Goal: Task Accomplishment & Management: Use online tool/utility

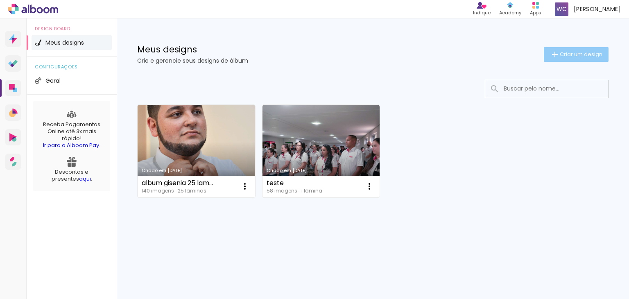
click at [558, 50] on iron-icon at bounding box center [555, 55] width 10 height 10
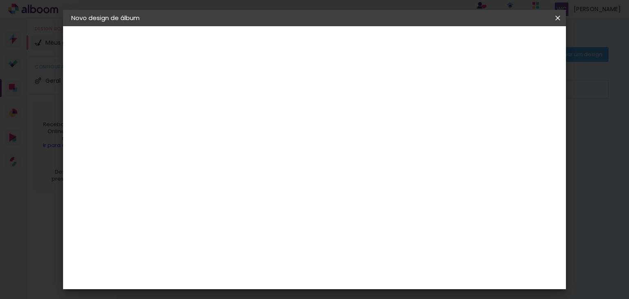
click at [205, 112] on input at bounding box center [205, 110] width 0 height 13
type input "album 15 anos"
type paper-input "album 15 anos"
click at [0, 0] on slot "Avançar" at bounding box center [0, 0] width 0 height 0
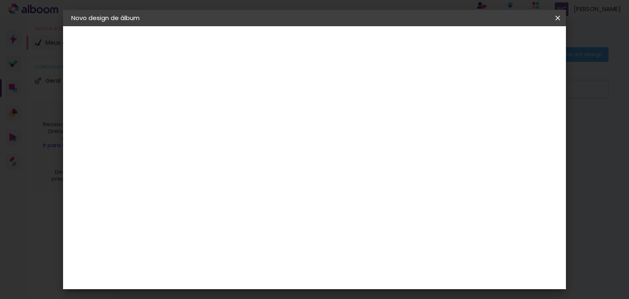
click at [221, 194] on div "C1 Albuns" at bounding box center [211, 200] width 22 height 13
click at [0, 0] on slot "Tamanho Livre" at bounding box center [0, 0] width 0 height 0
click at [294, 122] on iron-icon at bounding box center [289, 125] width 10 height 10
click at [0, 0] on slot "Avançar" at bounding box center [0, 0] width 0 height 0
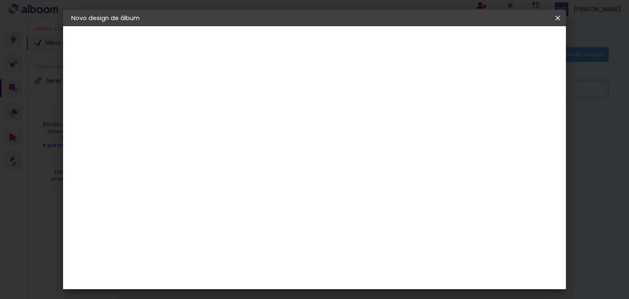
click at [466, 94] on div at bounding box center [462, 94] width 7 height 7
type paper-checkbox "on"
click at [466, 94] on div at bounding box center [462, 94] width 7 height 7
click at [507, 43] on span "Iniciar design" at bounding box center [488, 44] width 37 height 6
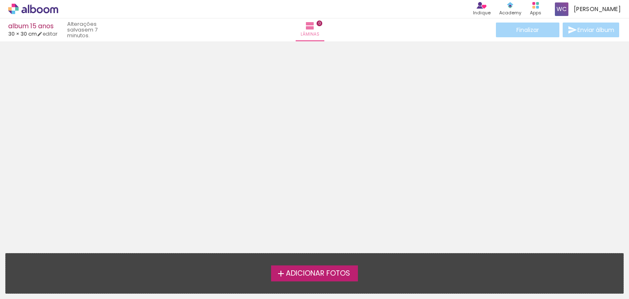
click at [34, 93] on div at bounding box center [314, 144] width 629 height 201
click at [308, 273] on span "Adicionar Fotos" at bounding box center [318, 273] width 64 height 7
click at [0, 0] on input "file" at bounding box center [0, 0] width 0 height 0
click at [392, 104] on div at bounding box center [314, 144] width 629 height 201
click at [302, 277] on span "Adicionar Fotos" at bounding box center [318, 273] width 64 height 7
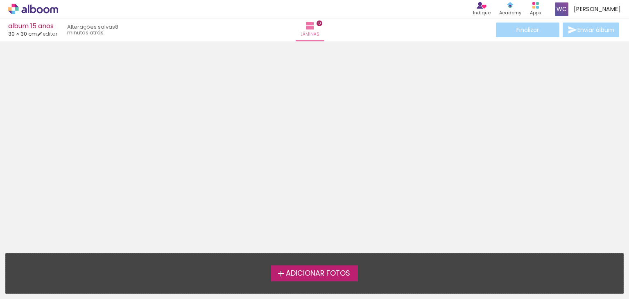
click at [0, 0] on input "file" at bounding box center [0, 0] width 0 height 0
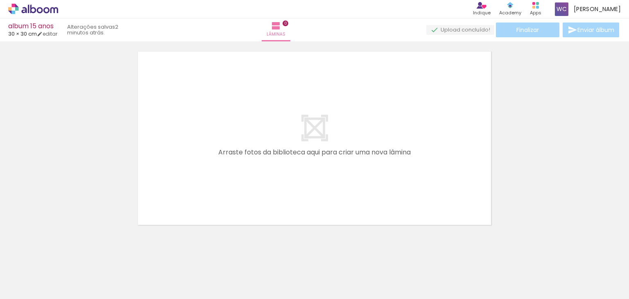
scroll to position [26, 0]
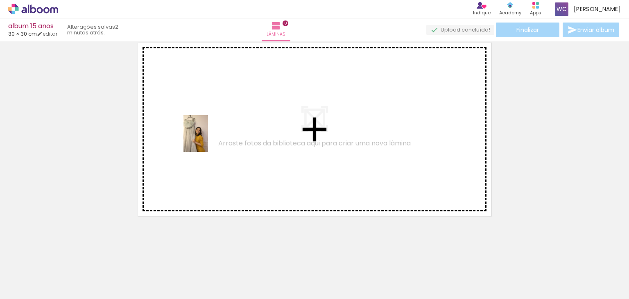
drag, startPoint x: 88, startPoint y: 277, endPoint x: 208, endPoint y: 140, distance: 182.6
click at [208, 140] on quentale-workspace at bounding box center [314, 149] width 629 height 299
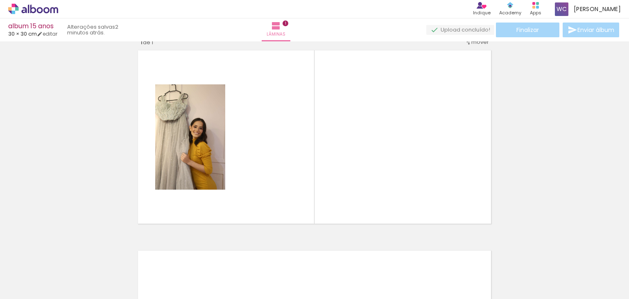
scroll to position [10, 0]
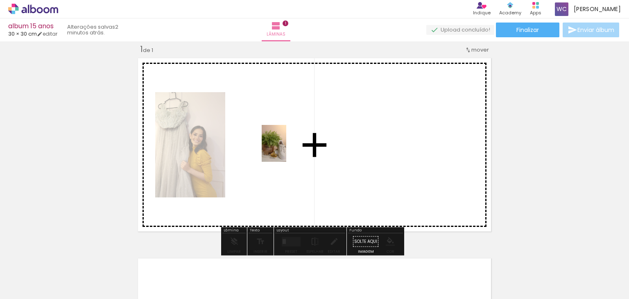
drag, startPoint x: 134, startPoint y: 272, endPoint x: 286, endPoint y: 150, distance: 195.6
click at [286, 150] on quentale-workspace at bounding box center [314, 149] width 629 height 299
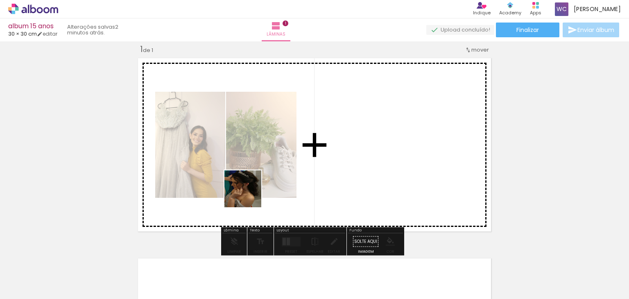
drag, startPoint x: 174, startPoint y: 276, endPoint x: 288, endPoint y: 168, distance: 157.4
click at [288, 168] on quentale-workspace at bounding box center [314, 149] width 629 height 299
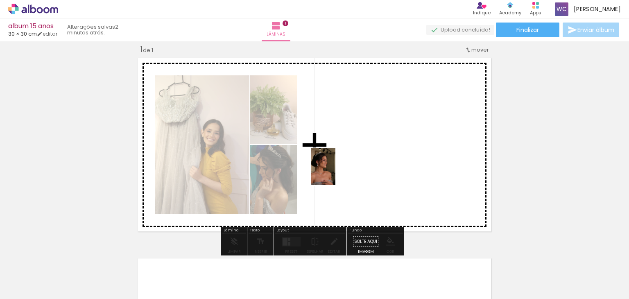
drag, startPoint x: 223, startPoint y: 275, endPoint x: 336, endPoint y: 173, distance: 152.3
click at [336, 173] on quentale-workspace at bounding box center [314, 149] width 629 height 299
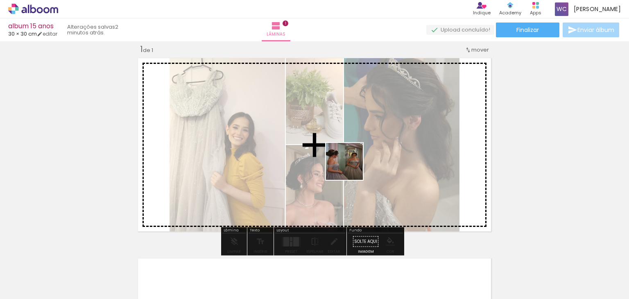
drag, startPoint x: 268, startPoint y: 282, endPoint x: 352, endPoint y: 164, distance: 145.4
click at [352, 164] on quentale-workspace at bounding box center [314, 149] width 629 height 299
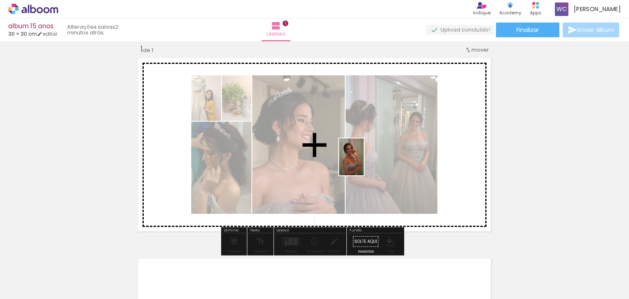
drag, startPoint x: 319, startPoint y: 278, endPoint x: 364, endPoint y: 161, distance: 124.7
click at [364, 161] on quentale-workspace at bounding box center [314, 149] width 629 height 299
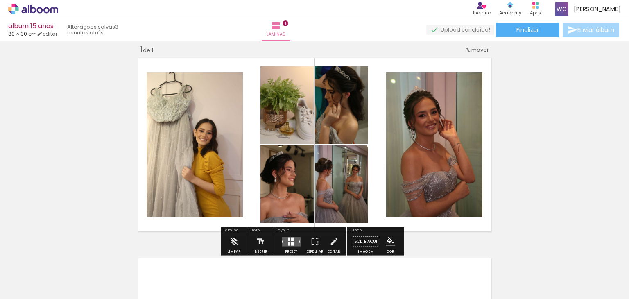
click at [34, 271] on input "Todas as fotos" at bounding box center [22, 274] width 31 height 7
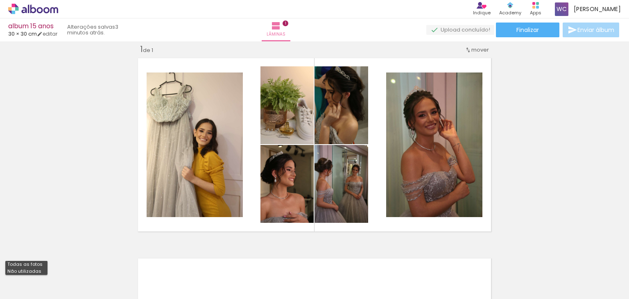
click at [0, 0] on slot "Não utilizadas" at bounding box center [0, 0] width 0 height 0
type input "Não utilizadas"
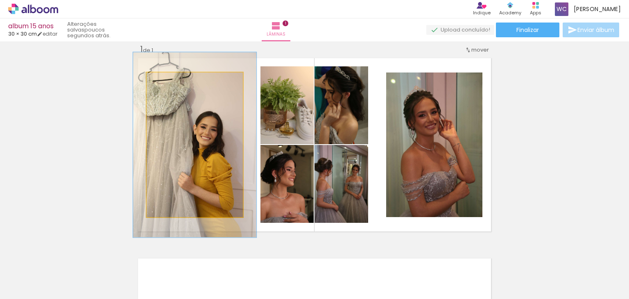
drag, startPoint x: 164, startPoint y: 82, endPoint x: 171, endPoint y: 82, distance: 7.8
type paper-slider "128"
click at [171, 82] on div at bounding box center [173, 80] width 7 height 7
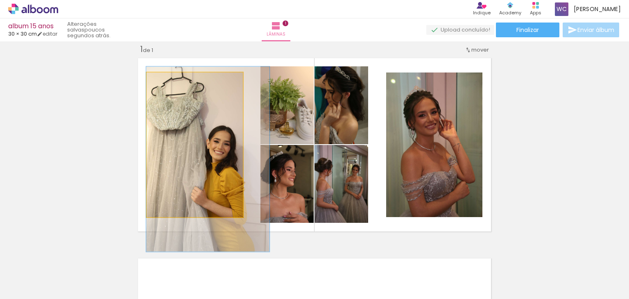
drag, startPoint x: 189, startPoint y: 120, endPoint x: 207, endPoint y: 133, distance: 22.6
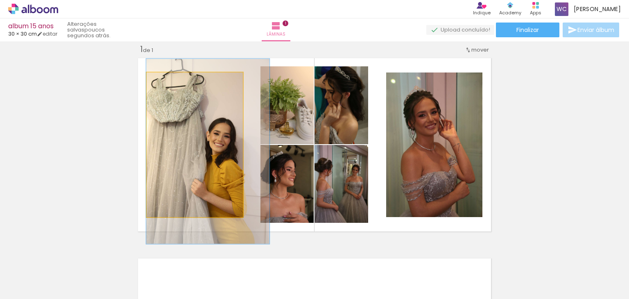
drag, startPoint x: 207, startPoint y: 132, endPoint x: 208, endPoint y: 124, distance: 7.8
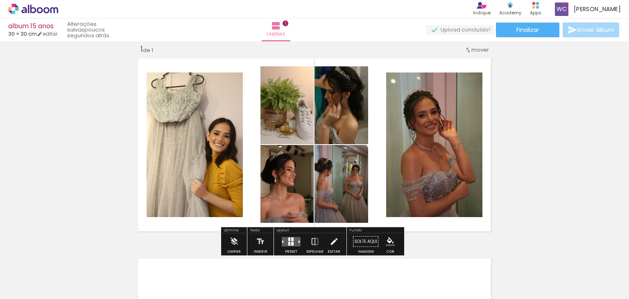
click at [0, 0] on slot "P&B" at bounding box center [0, 0] width 0 height 0
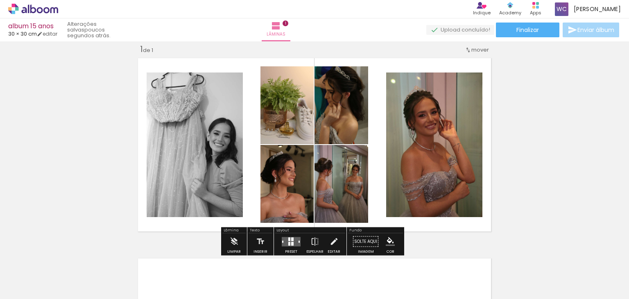
click at [0, 0] on slot "P&B" at bounding box center [0, 0] width 0 height 0
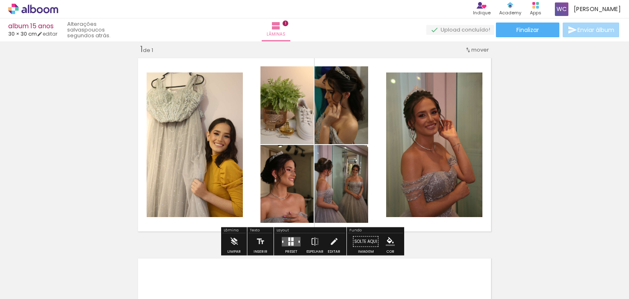
click at [293, 111] on quentale-photo at bounding box center [287, 105] width 53 height 78
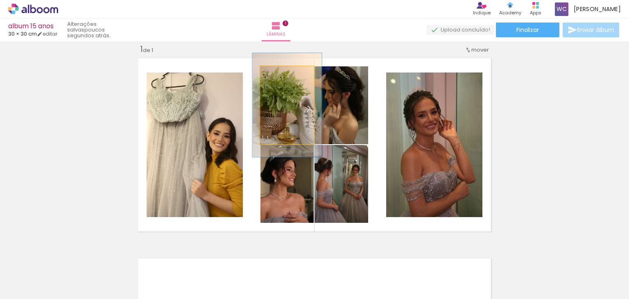
drag, startPoint x: 275, startPoint y: 74, endPoint x: 282, endPoint y: 73, distance: 7.1
click at [282, 73] on div at bounding box center [285, 74] width 7 height 7
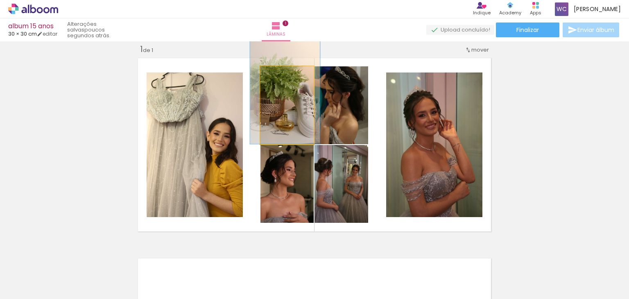
drag, startPoint x: 295, startPoint y: 127, endPoint x: 293, endPoint y: 112, distance: 14.5
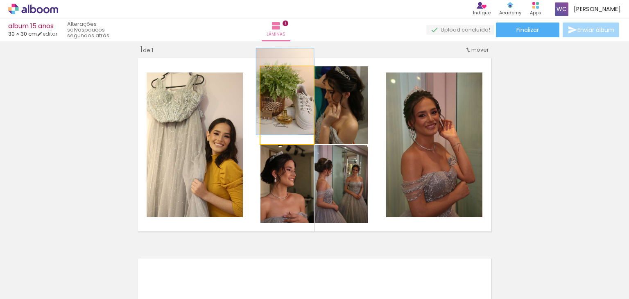
drag, startPoint x: 282, startPoint y: 77, endPoint x: 278, endPoint y: 76, distance: 4.3
type paper-slider "108"
click at [278, 76] on div at bounding box center [280, 74] width 13 height 13
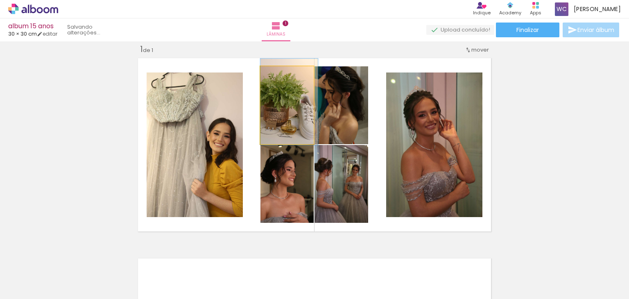
drag, startPoint x: 298, startPoint y: 113, endPoint x: 303, endPoint y: 123, distance: 10.8
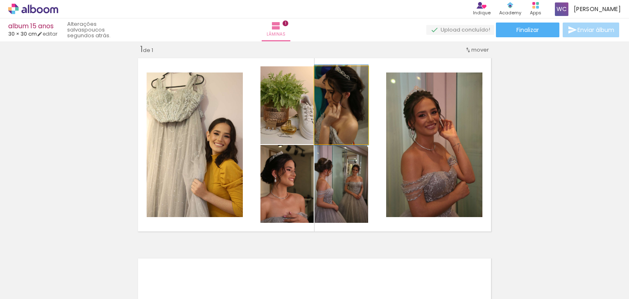
click at [349, 112] on quentale-photo at bounding box center [342, 105] width 54 height 78
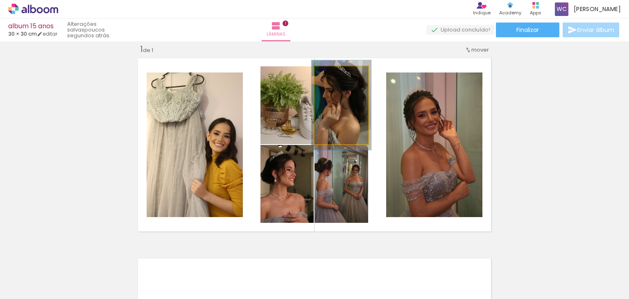
type paper-slider "111"
click at [334, 75] on div at bounding box center [335, 74] width 13 height 13
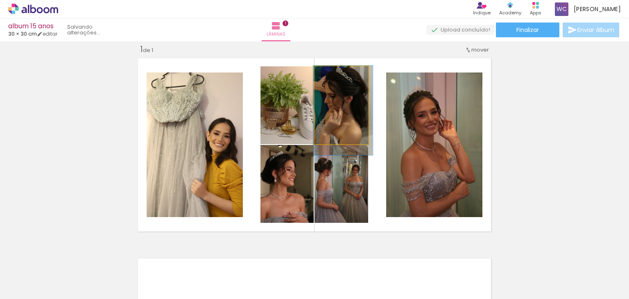
drag, startPoint x: 347, startPoint y: 115, endPoint x: 349, endPoint y: 120, distance: 5.6
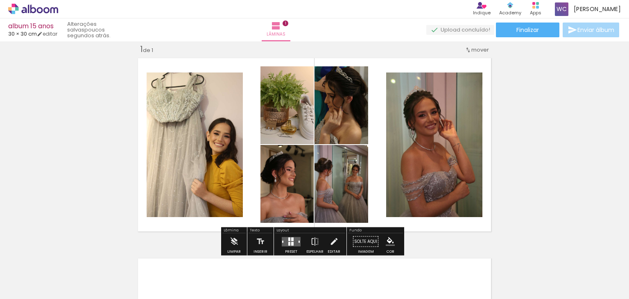
click at [290, 191] on quentale-photo at bounding box center [287, 184] width 53 height 78
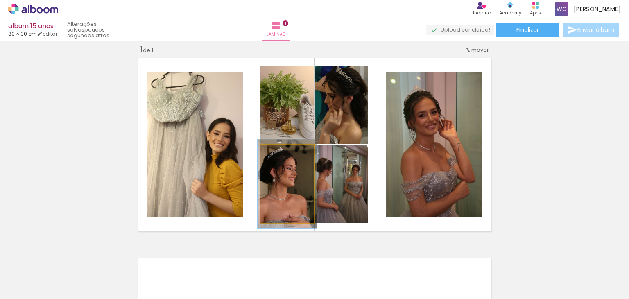
type paper-slider "111"
click at [277, 154] on div at bounding box center [280, 153] width 7 height 7
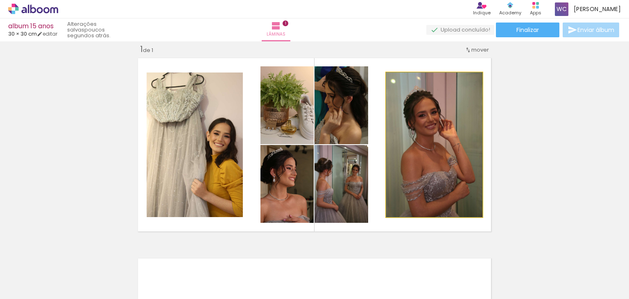
click at [444, 113] on quentale-photo at bounding box center [434, 145] width 96 height 145
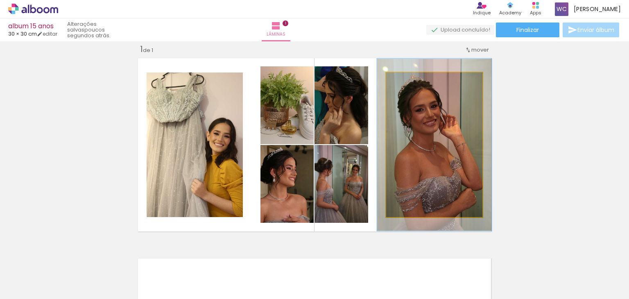
drag, startPoint x: 403, startPoint y: 83, endPoint x: 408, endPoint y: 82, distance: 5.4
type paper-slider "119"
click at [408, 82] on div at bounding box center [410, 81] width 13 height 13
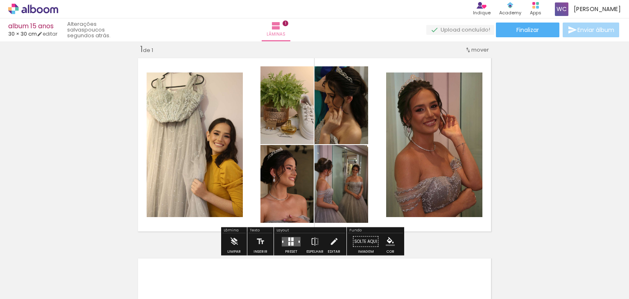
click at [536, 147] on div "Inserir lâmina 1 de 1" at bounding box center [314, 234] width 629 height 401
click at [288, 242] on div at bounding box center [289, 244] width 2 height 4
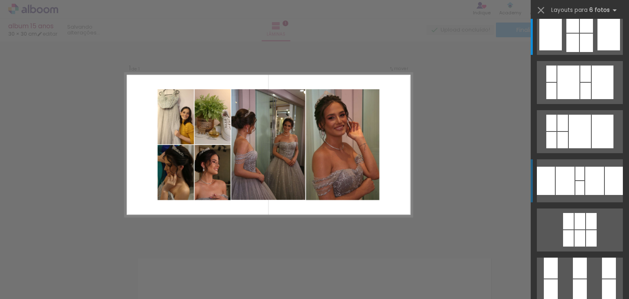
scroll to position [0, 0]
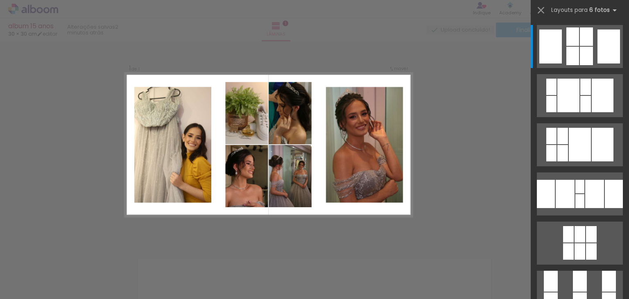
click at [437, 101] on div "Confirmar Cancelar" at bounding box center [314, 241] width 629 height 420
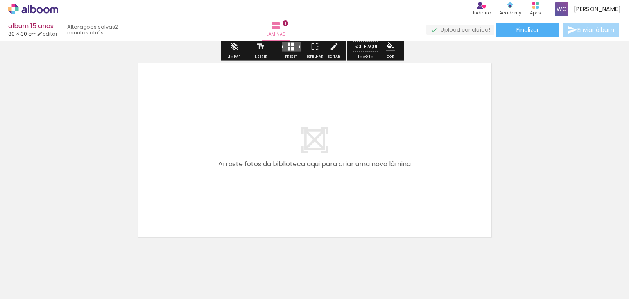
scroll to position [215, 0]
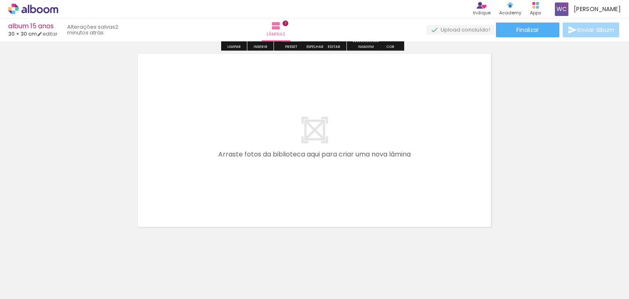
click at [31, 288] on span "Adicionar Fotos" at bounding box center [29, 288] width 25 height 9
click at [0, 0] on input "file" at bounding box center [0, 0] width 0 height 0
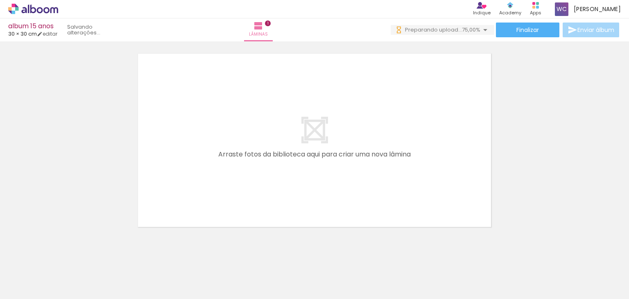
scroll to position [0, 0]
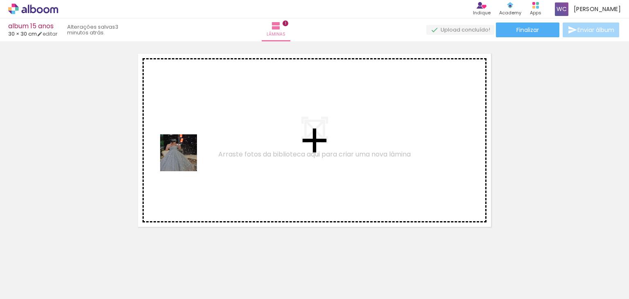
drag, startPoint x: 85, startPoint y: 262, endPoint x: 185, endPoint y: 158, distance: 144.3
click at [185, 158] on quentale-workspace at bounding box center [314, 149] width 629 height 299
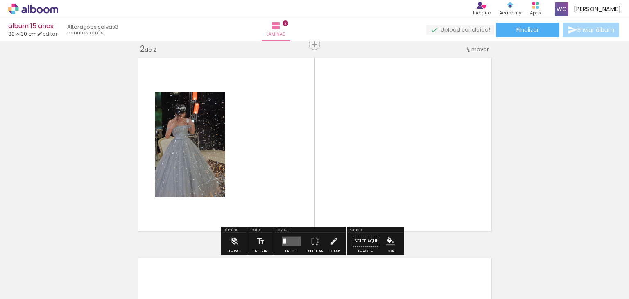
scroll to position [211, 0]
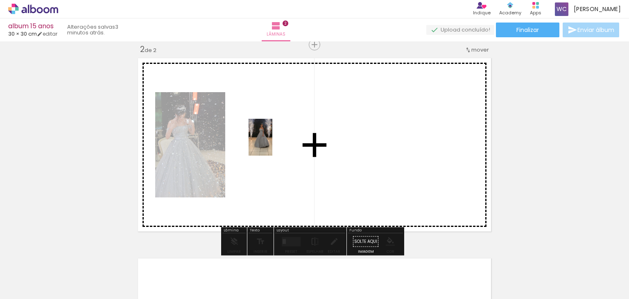
drag, startPoint x: 89, startPoint y: 273, endPoint x: 274, endPoint y: 143, distance: 225.9
click at [274, 143] on quentale-workspace at bounding box center [314, 149] width 629 height 299
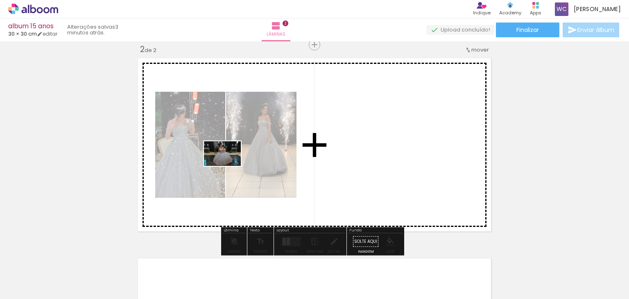
drag, startPoint x: 88, startPoint y: 273, endPoint x: 229, endPoint y: 166, distance: 177.5
click at [229, 166] on quentale-workspace at bounding box center [314, 149] width 629 height 299
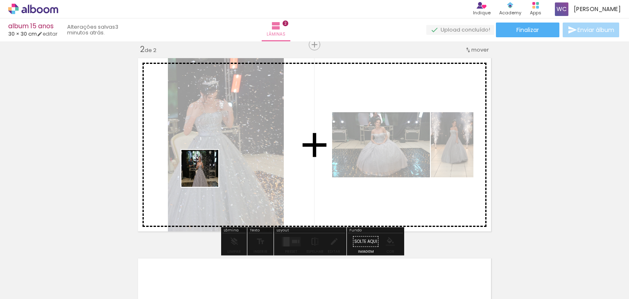
drag, startPoint x: 89, startPoint y: 277, endPoint x: 212, endPoint y: 166, distance: 166.3
click at [212, 166] on quentale-workspace at bounding box center [314, 149] width 629 height 299
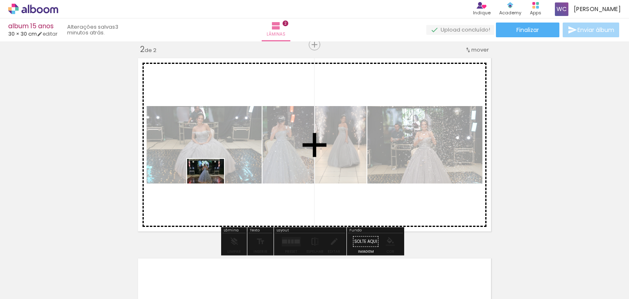
drag, startPoint x: 87, startPoint y: 277, endPoint x: 212, endPoint y: 184, distance: 155.8
click at [212, 184] on quentale-workspace at bounding box center [314, 149] width 629 height 299
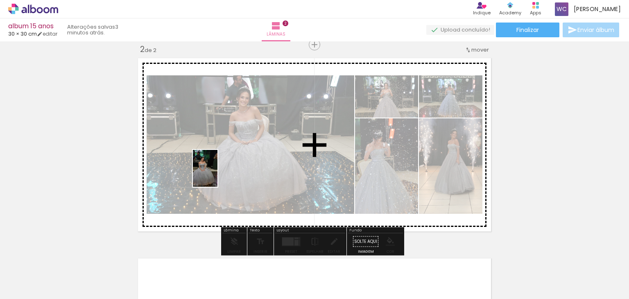
drag, startPoint x: 87, startPoint y: 281, endPoint x: 218, endPoint y: 175, distance: 168.3
click at [218, 175] on quentale-workspace at bounding box center [314, 149] width 629 height 299
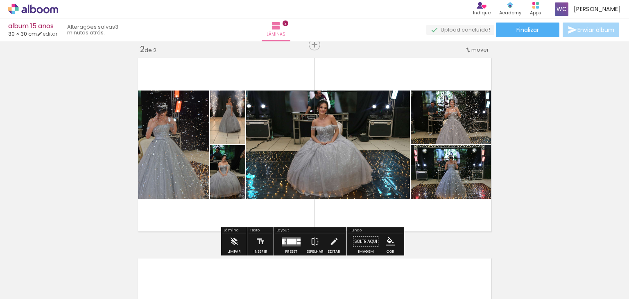
click at [292, 243] on div at bounding box center [291, 241] width 9 height 6
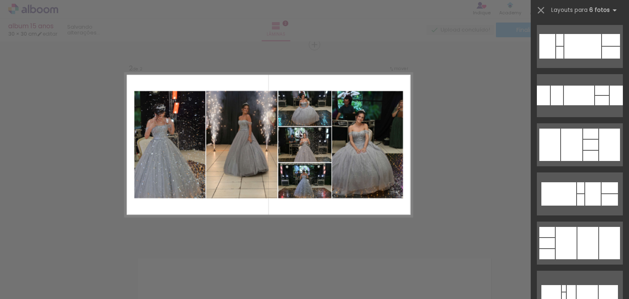
scroll to position [574, 0]
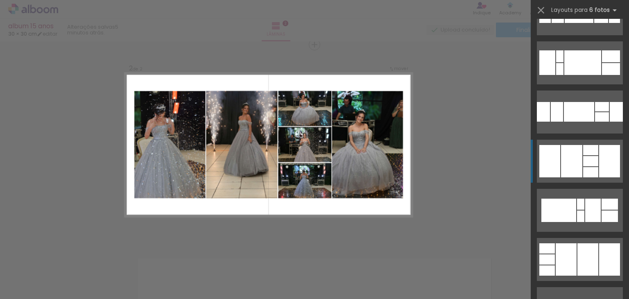
click at [578, 162] on div at bounding box center [571, 161] width 21 height 32
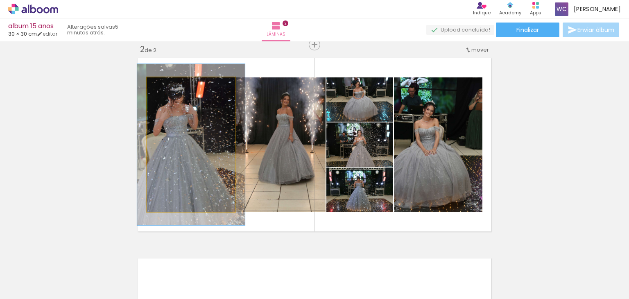
drag, startPoint x: 161, startPoint y: 86, endPoint x: 167, endPoint y: 86, distance: 6.1
type paper-slider "121"
click at [168, 86] on div at bounding box center [171, 85] width 7 height 7
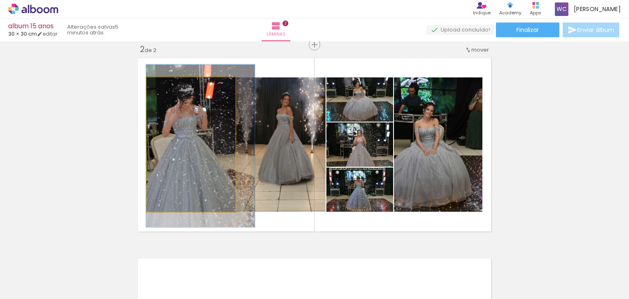
drag, startPoint x: 188, startPoint y: 120, endPoint x: 200, endPoint y: 122, distance: 12.4
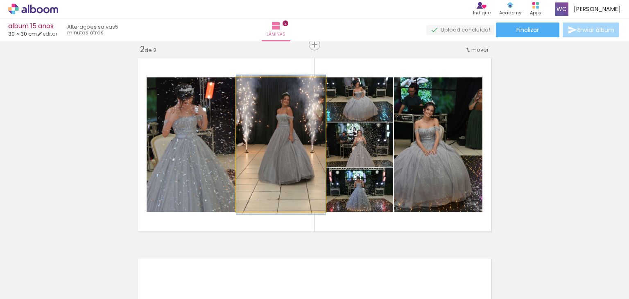
click at [301, 133] on quentale-photo at bounding box center [280, 144] width 89 height 134
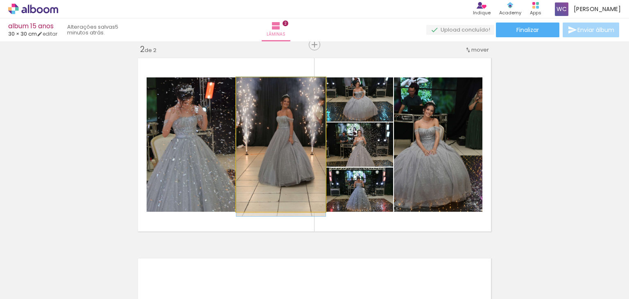
drag, startPoint x: 300, startPoint y: 130, endPoint x: 288, endPoint y: 132, distance: 11.7
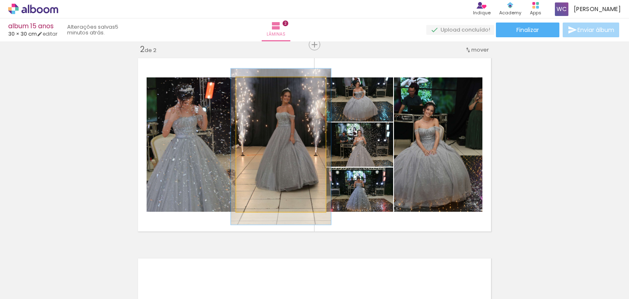
type paper-slider "112"
click at [261, 87] on div at bounding box center [258, 85] width 13 height 13
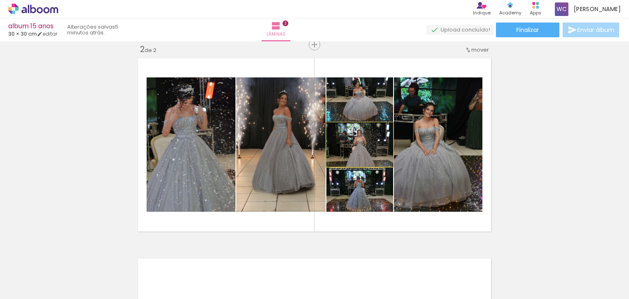
click at [379, 150] on quentale-photo at bounding box center [360, 145] width 67 height 44
drag, startPoint x: 372, startPoint y: 154, endPoint x: 373, endPoint y: 140, distance: 14.4
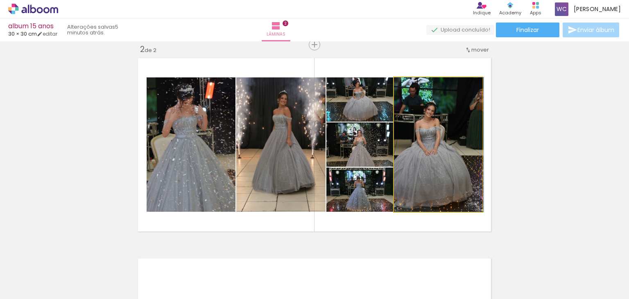
drag, startPoint x: 431, startPoint y: 169, endPoint x: 449, endPoint y: 169, distance: 18.4
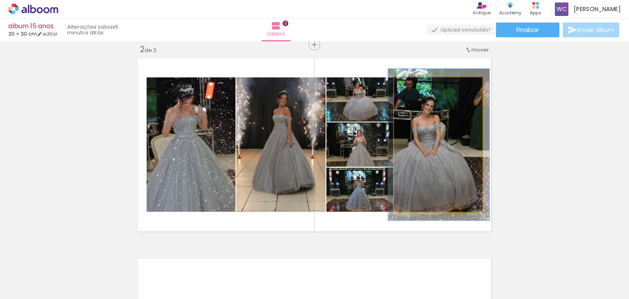
click at [414, 87] on div at bounding box center [416, 85] width 7 height 7
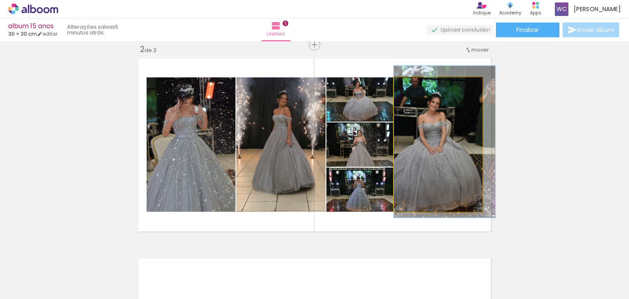
drag, startPoint x: 426, startPoint y: 134, endPoint x: 443, endPoint y: 131, distance: 17.4
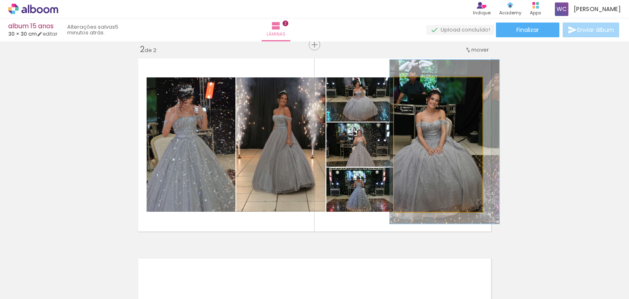
type paper-slider "123"
click at [416, 82] on div at bounding box center [420, 85] width 13 height 13
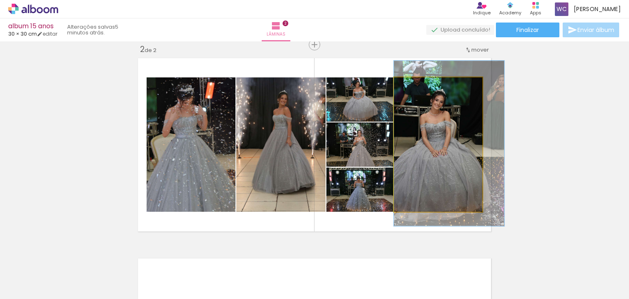
drag, startPoint x: 434, startPoint y: 125, endPoint x: 445, endPoint y: 127, distance: 11.6
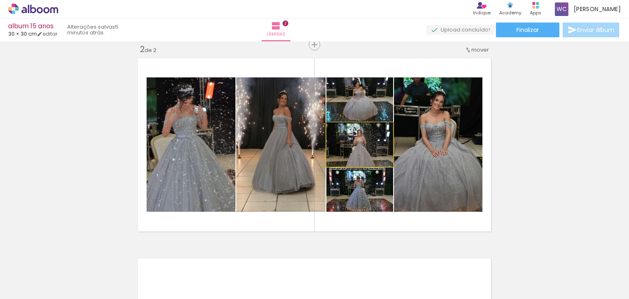
click at [370, 150] on quentale-photo at bounding box center [360, 145] width 67 height 44
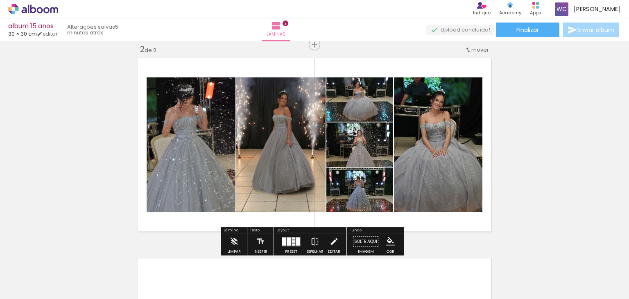
click at [0, 0] on slot "P&B" at bounding box center [0, 0] width 0 height 0
click at [378, 194] on quentale-photo at bounding box center [360, 190] width 67 height 44
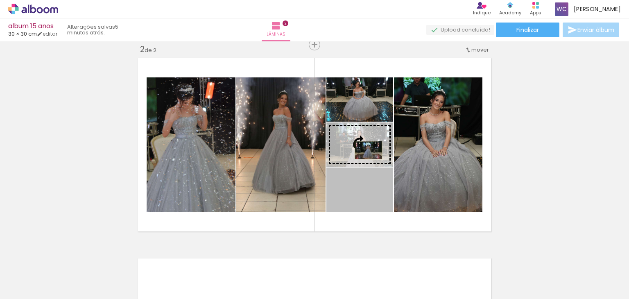
drag, startPoint x: 375, startPoint y: 198, endPoint x: 366, endPoint y: 150, distance: 49.2
click at [0, 0] on slot at bounding box center [0, 0] width 0 height 0
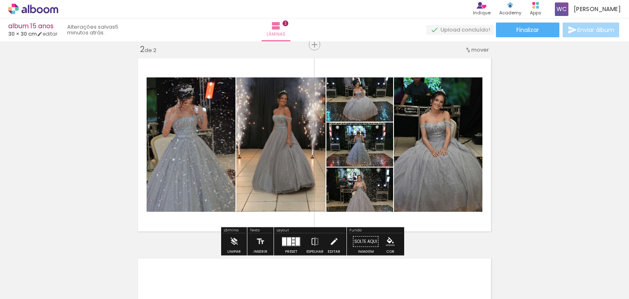
click at [0, 0] on slot "P&B" at bounding box center [0, 0] width 0 height 0
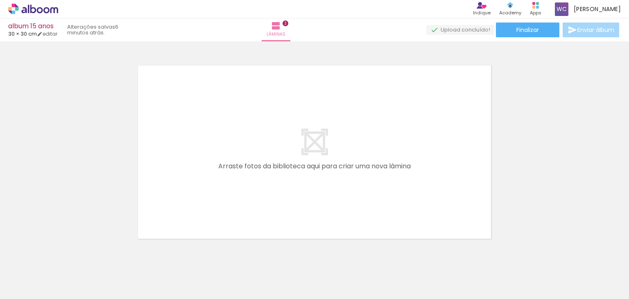
scroll to position [416, 0]
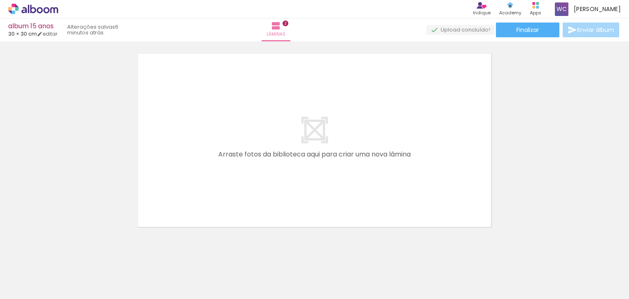
click at [25, 290] on span "Adicionar Fotos" at bounding box center [29, 288] width 25 height 9
click at [0, 0] on input "file" at bounding box center [0, 0] width 0 height 0
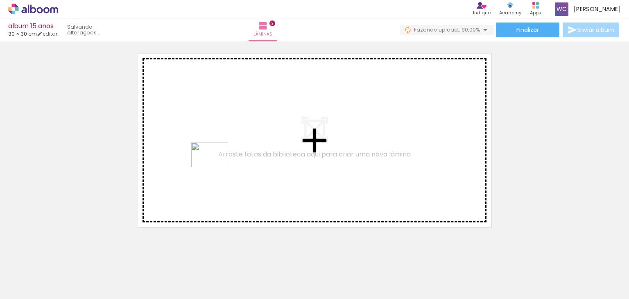
drag, startPoint x: 139, startPoint y: 279, endPoint x: 282, endPoint y: 189, distance: 169.2
click at [216, 167] on quentale-workspace at bounding box center [314, 149] width 629 height 299
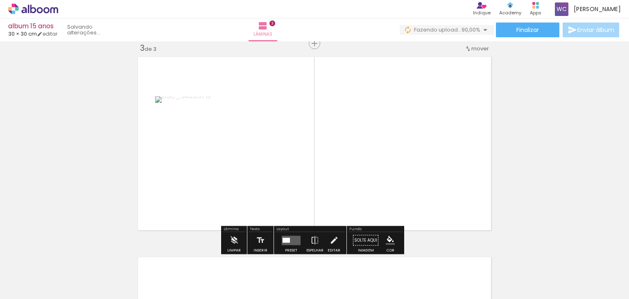
scroll to position [411, 0]
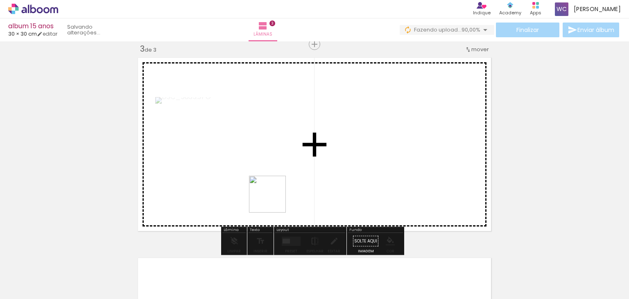
drag, startPoint x: 264, startPoint y: 279, endPoint x: 275, endPoint y: 181, distance: 99.3
click at [275, 181] on quentale-workspace at bounding box center [314, 149] width 629 height 299
drag, startPoint x: 270, startPoint y: 279, endPoint x: 287, endPoint y: 172, distance: 107.8
click at [287, 172] on quentale-workspace at bounding box center [314, 149] width 629 height 299
drag, startPoint x: 266, startPoint y: 274, endPoint x: 289, endPoint y: 186, distance: 91.1
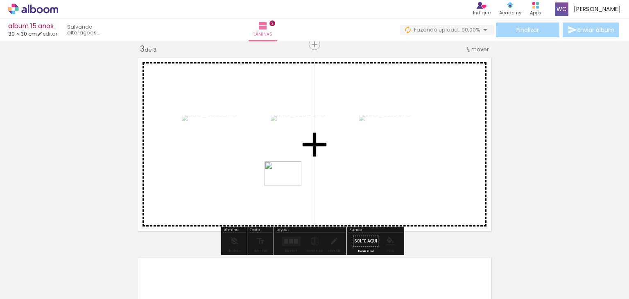
click at [289, 186] on quentale-workspace at bounding box center [314, 149] width 629 height 299
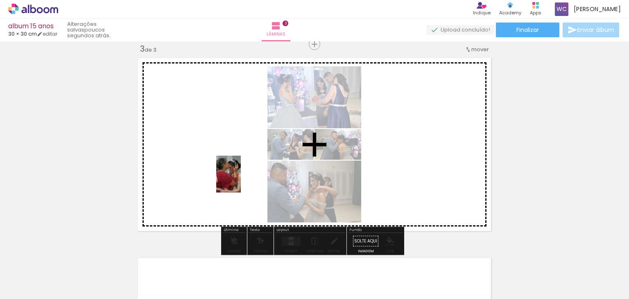
drag, startPoint x: 175, startPoint y: 277, endPoint x: 241, endPoint y: 180, distance: 117.2
click at [241, 180] on quentale-workspace at bounding box center [314, 149] width 629 height 299
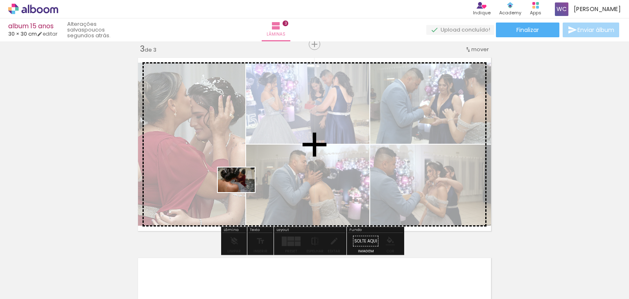
drag, startPoint x: 182, startPoint y: 282, endPoint x: 250, endPoint y: 182, distance: 120.8
click at [250, 182] on quentale-workspace at bounding box center [314, 149] width 629 height 299
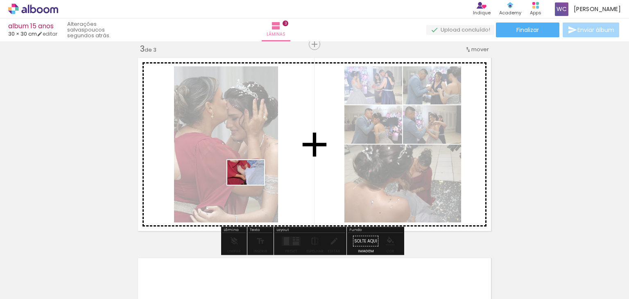
drag, startPoint x: 85, startPoint y: 277, endPoint x: 252, endPoint y: 185, distance: 190.4
click at [252, 185] on quentale-workspace at bounding box center [314, 149] width 629 height 299
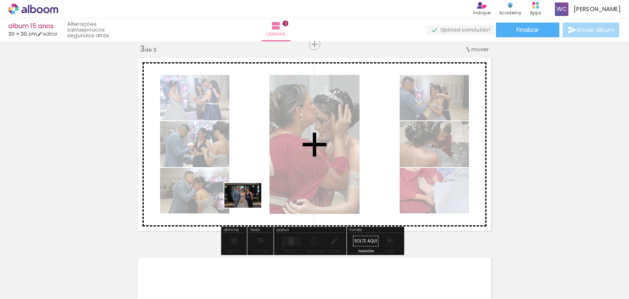
drag, startPoint x: 80, startPoint y: 277, endPoint x: 249, endPoint y: 208, distance: 182.6
click at [249, 208] on quentale-workspace at bounding box center [314, 149] width 629 height 299
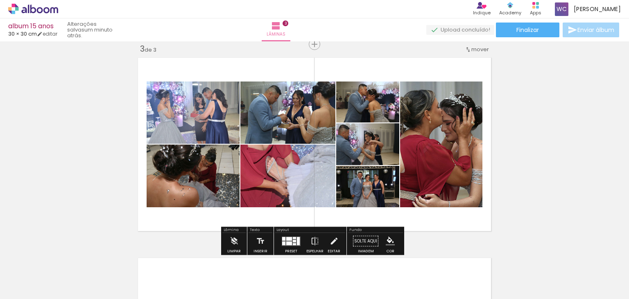
click at [282, 241] on div at bounding box center [283, 243] width 3 height 4
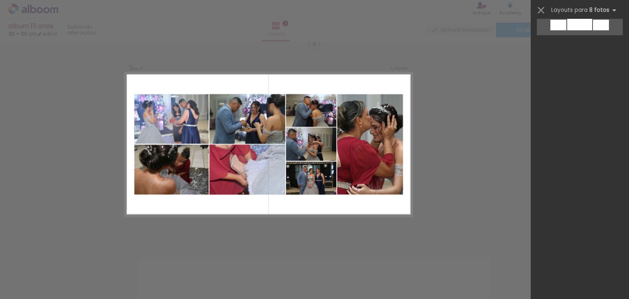
scroll to position [0, 0]
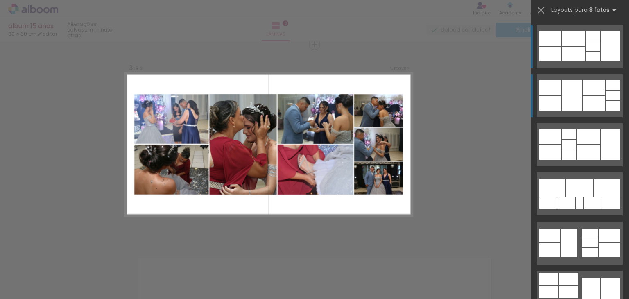
click at [593, 101] on div at bounding box center [594, 103] width 22 height 15
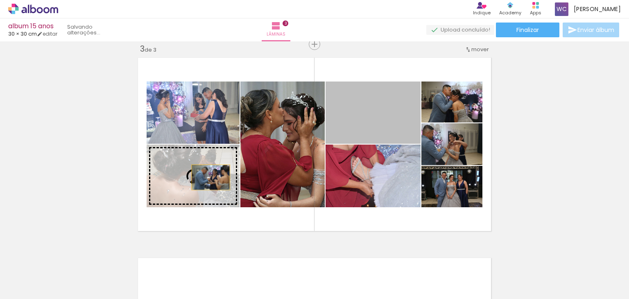
drag, startPoint x: 392, startPoint y: 115, endPoint x: 208, endPoint y: 177, distance: 194.6
click at [0, 0] on slot at bounding box center [0, 0] width 0 height 0
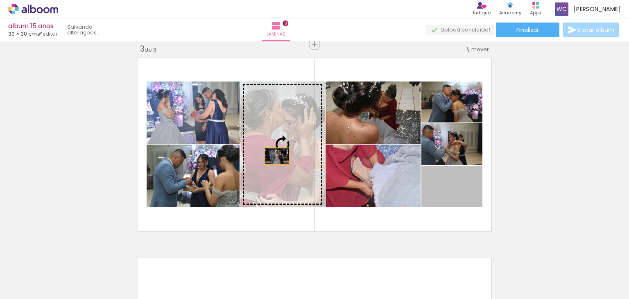
drag, startPoint x: 466, startPoint y: 196, endPoint x: 284, endPoint y: 179, distance: 181.9
click at [0, 0] on slot at bounding box center [0, 0] width 0 height 0
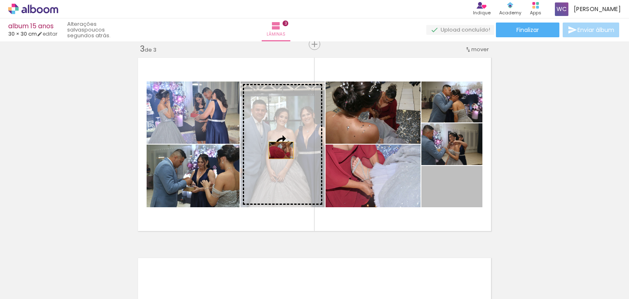
drag, startPoint x: 463, startPoint y: 189, endPoint x: 278, endPoint y: 150, distance: 189.7
click at [0, 0] on slot at bounding box center [0, 0] width 0 height 0
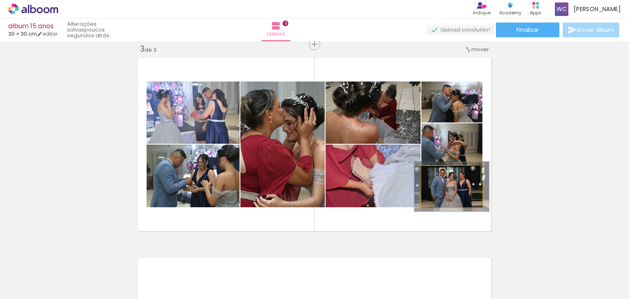
drag, startPoint x: 438, startPoint y: 174, endPoint x: 444, endPoint y: 173, distance: 5.9
type paper-slider "120"
click at [444, 173] on div at bounding box center [446, 174] width 7 height 7
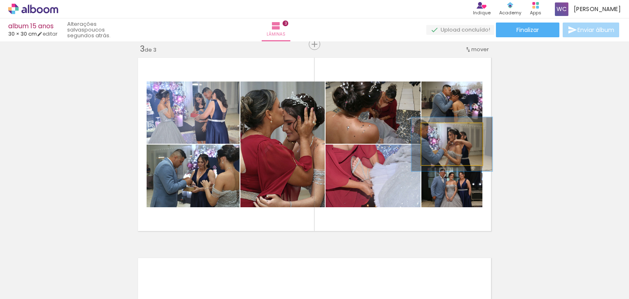
drag, startPoint x: 437, startPoint y: 130, endPoint x: 445, endPoint y: 130, distance: 8.2
type paper-slider "129"
click at [445, 130] on div at bounding box center [448, 131] width 7 height 7
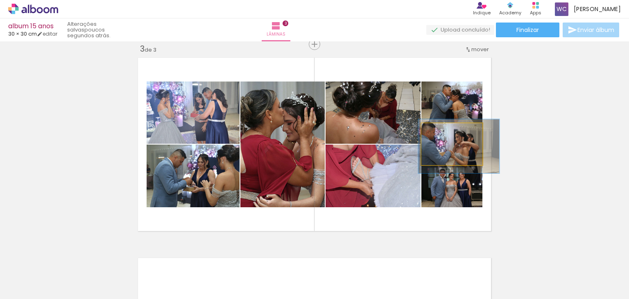
drag, startPoint x: 470, startPoint y: 145, endPoint x: 475, endPoint y: 145, distance: 5.0
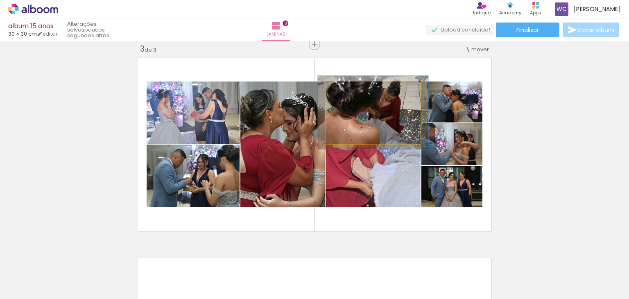
drag, startPoint x: 341, startPoint y: 91, endPoint x: 345, endPoint y: 91, distance: 4.5
type paper-slider "116"
click at [346, 91] on div at bounding box center [349, 89] width 7 height 7
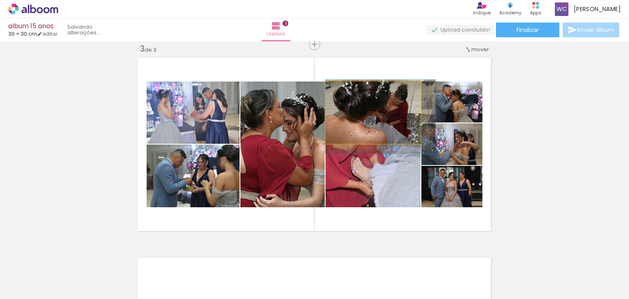
drag, startPoint x: 370, startPoint y: 110, endPoint x: 378, endPoint y: 114, distance: 8.8
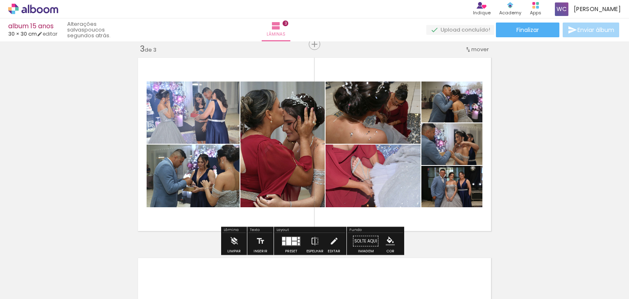
click at [0, 0] on slot "P&B" at bounding box center [0, 0] width 0 height 0
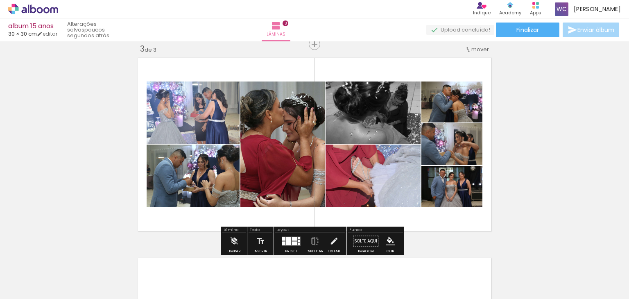
click at [0, 0] on slot "P&B" at bounding box center [0, 0] width 0 height 0
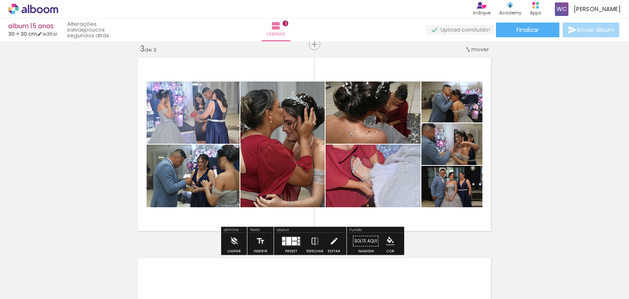
click at [0, 0] on slot "P&B" at bounding box center [0, 0] width 0 height 0
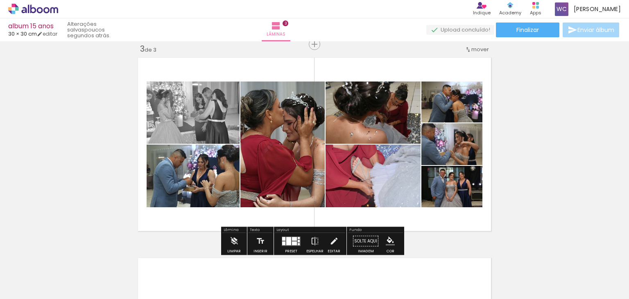
click at [0, 0] on slot "P&B" at bounding box center [0, 0] width 0 height 0
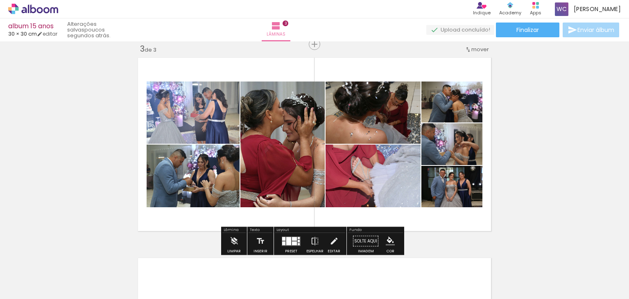
click at [540, 140] on div "Inserir lâmina 1 de 3 Inserir lâmina 2 de 3 Inserir lâmina 3 de 3" at bounding box center [314, 34] width 629 height 802
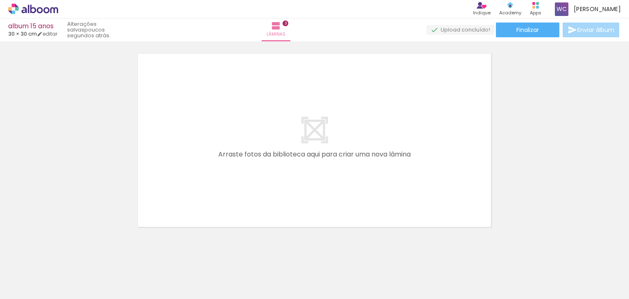
scroll to position [627, 0]
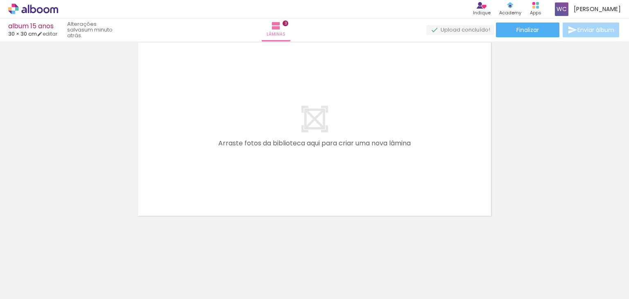
click at [21, 290] on span "Adicionar Fotos" at bounding box center [29, 294] width 25 height 9
click at [0, 0] on input "file" at bounding box center [0, 0] width 0 height 0
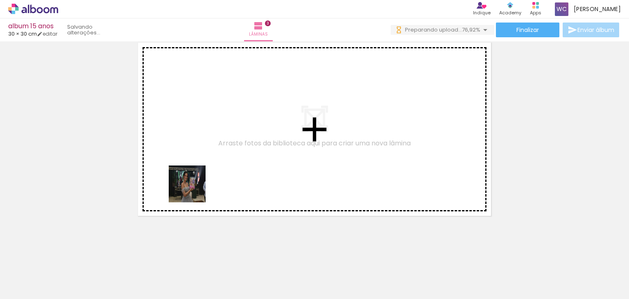
drag, startPoint x: 80, startPoint y: 274, endPoint x: 197, endPoint y: 187, distance: 145.2
click at [197, 187] on quentale-workspace at bounding box center [314, 149] width 629 height 299
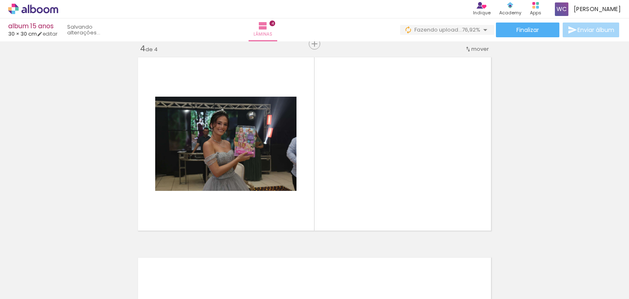
scroll to position [611, 0]
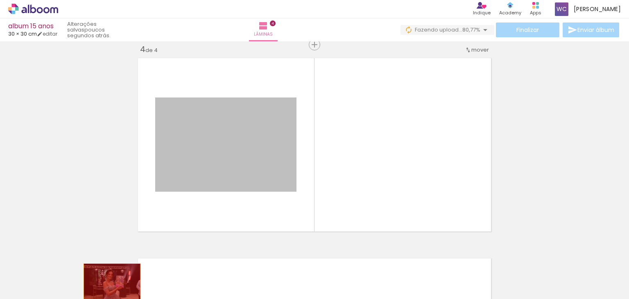
drag, startPoint x: 183, startPoint y: 159, endPoint x: 109, endPoint y: 282, distance: 144.1
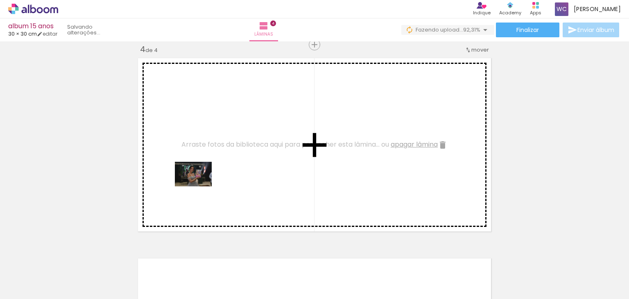
drag, startPoint x: 82, startPoint y: 282, endPoint x: 202, endPoint y: 184, distance: 154.4
click at [202, 184] on quentale-workspace at bounding box center [314, 149] width 629 height 299
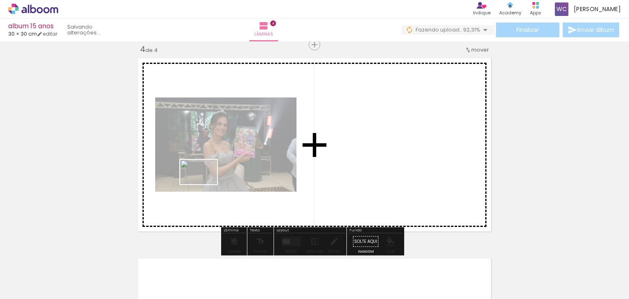
drag, startPoint x: 89, startPoint y: 277, endPoint x: 163, endPoint y: 239, distance: 82.5
click at [205, 185] on quentale-workspace at bounding box center [314, 149] width 629 height 299
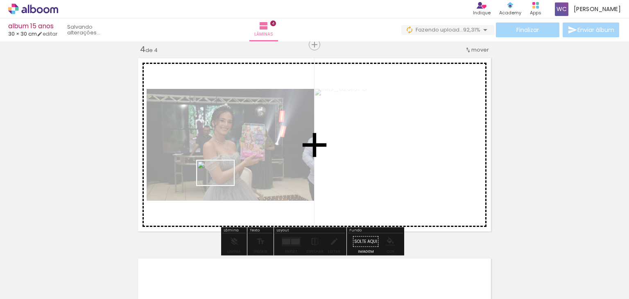
drag, startPoint x: 88, startPoint y: 278, endPoint x: 222, endPoint y: 185, distance: 163.1
click at [222, 185] on quentale-workspace at bounding box center [314, 149] width 629 height 299
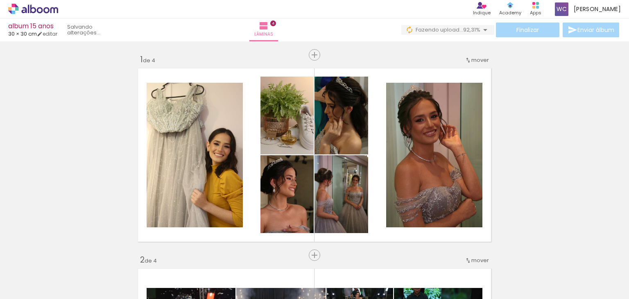
click at [227, 184] on quentale-workspace at bounding box center [314, 149] width 629 height 299
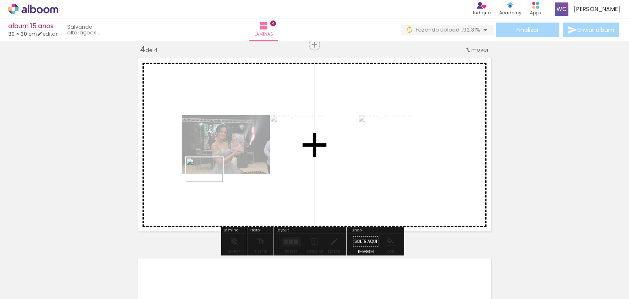
drag, startPoint x: 80, startPoint y: 274, endPoint x: 211, endPoint y: 182, distance: 160.0
click at [211, 182] on quentale-workspace at bounding box center [314, 149] width 629 height 299
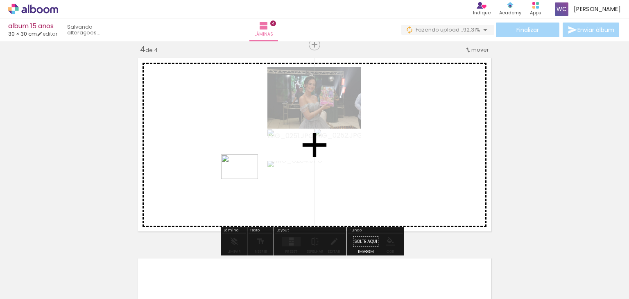
drag, startPoint x: 93, startPoint y: 273, endPoint x: 257, endPoint y: 173, distance: 192.1
click at [257, 173] on quentale-workspace at bounding box center [314, 149] width 629 height 299
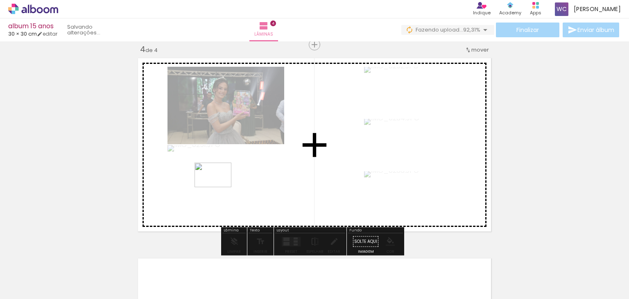
drag, startPoint x: 95, startPoint y: 277, endPoint x: 223, endPoint y: 184, distance: 157.9
click at [223, 184] on quentale-workspace at bounding box center [314, 149] width 629 height 299
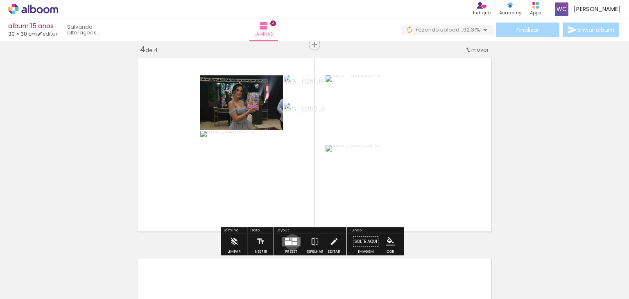
click at [293, 242] on div at bounding box center [295, 243] width 5 height 3
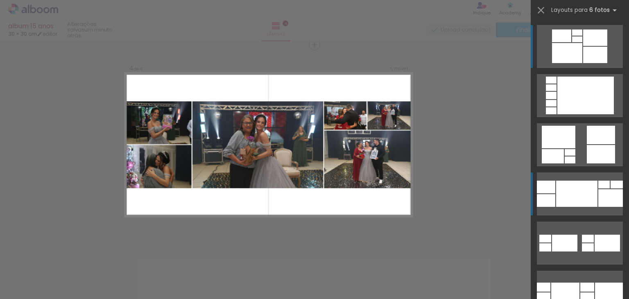
click at [585, 184] on div at bounding box center [576, 194] width 41 height 26
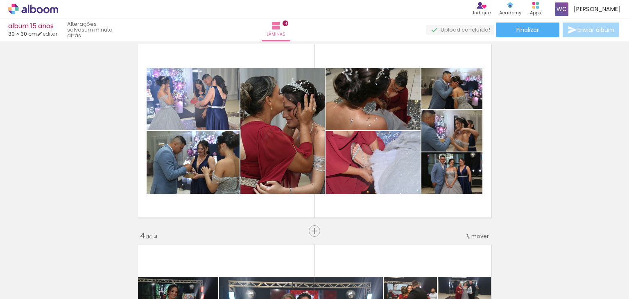
scroll to position [407, 0]
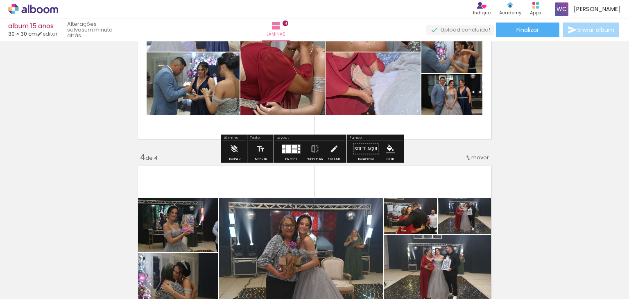
scroll to position [533, 0]
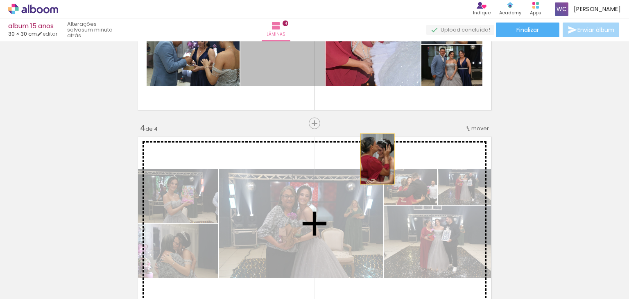
drag, startPoint x: 286, startPoint y: 61, endPoint x: 375, endPoint y: 159, distance: 132.0
click at [375, 159] on div "Inserir lâmina 1 de 4 Inserir lâmina 2 de 4 Inserir lâmina 3 de 4 Inserir lâmin…" at bounding box center [314, 13] width 629 height 1002
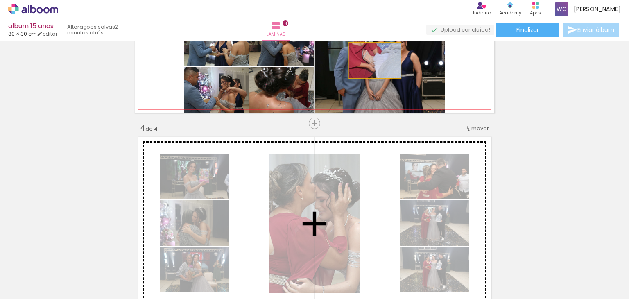
drag, startPoint x: 367, startPoint y: 116, endPoint x: 372, endPoint y: 151, distance: 35.2
click at [372, 151] on div "Inserir lâmina 1 de 4 Inserir lâmina 2 de 4 Inserir lâmina 3 de 4 Inserir lâmin…" at bounding box center [314, 13] width 629 height 1002
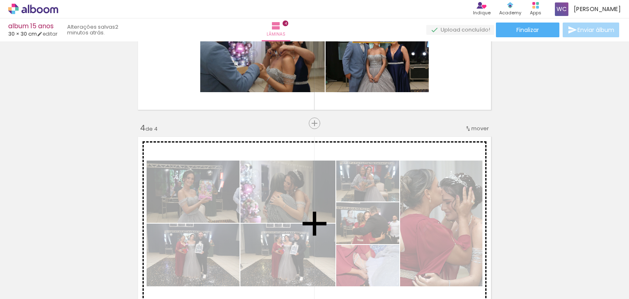
drag, startPoint x: 383, startPoint y: 118, endPoint x: 372, endPoint y: 152, distance: 35.9
click at [372, 152] on div "Inserir lâmina 1 de 4 Inserir lâmina 2 de 4 Inserir lâmina 3 de 4 Inserir lâmin…" at bounding box center [314, 13] width 629 height 1002
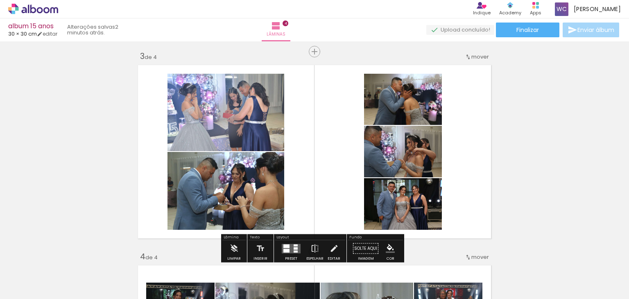
scroll to position [410, 0]
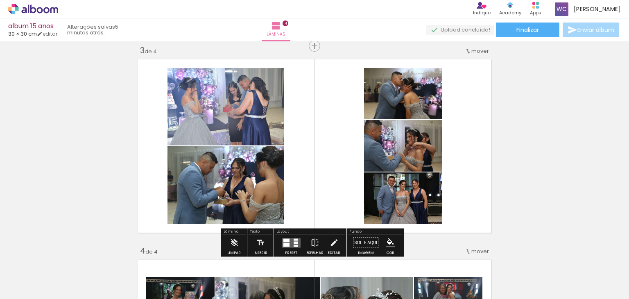
click at [313, 82] on quentale-layouter at bounding box center [315, 146] width 360 height 180
click at [285, 243] on div at bounding box center [287, 245] width 6 height 4
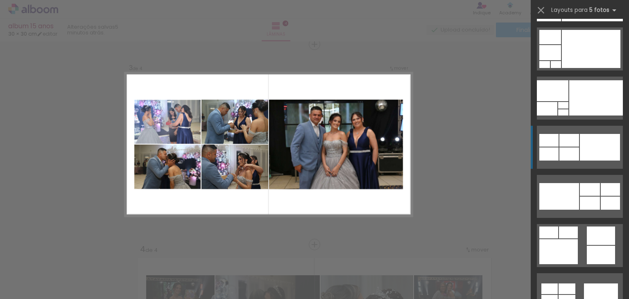
scroll to position [246, 0]
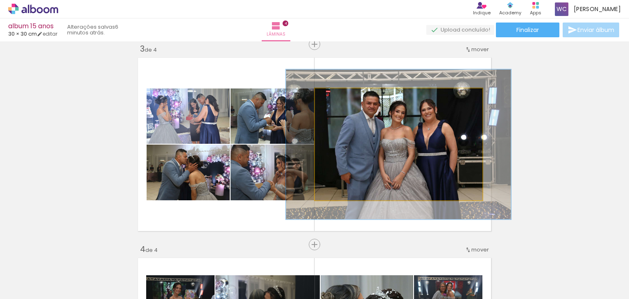
drag, startPoint x: 339, startPoint y: 97, endPoint x: 343, endPoint y: 98, distance: 4.5
type paper-slider "134"
click at [343, 98] on div at bounding box center [345, 96] width 7 height 7
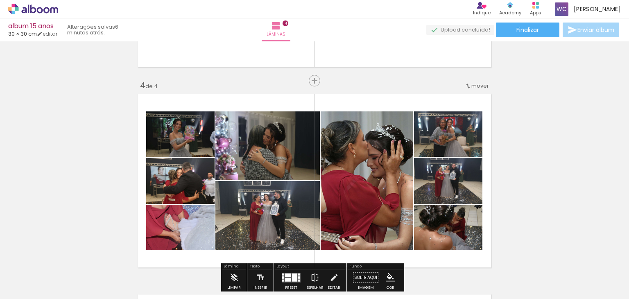
scroll to position [616, 0]
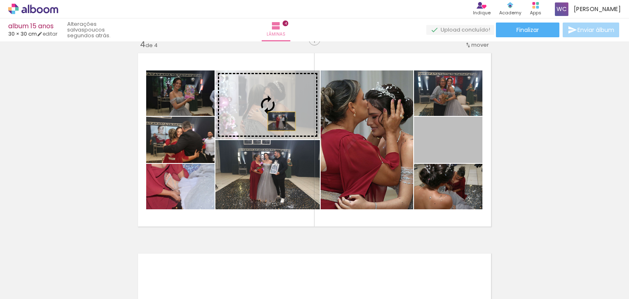
drag, startPoint x: 469, startPoint y: 138, endPoint x: 279, endPoint y: 121, distance: 190.9
click at [0, 0] on slot at bounding box center [0, 0] width 0 height 0
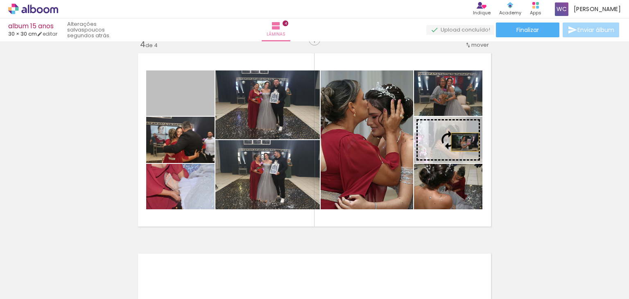
drag, startPoint x: 188, startPoint y: 99, endPoint x: 462, endPoint y: 142, distance: 277.2
click at [0, 0] on slot at bounding box center [0, 0] width 0 height 0
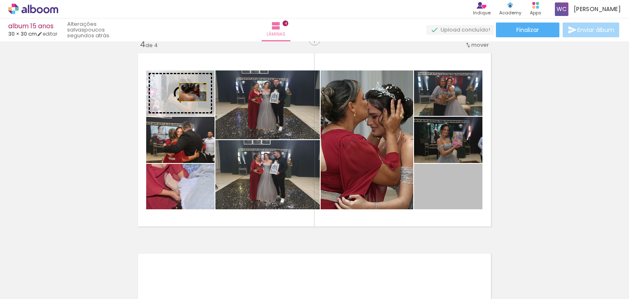
drag, startPoint x: 470, startPoint y: 199, endPoint x: 190, endPoint y: 92, distance: 299.9
click at [0, 0] on slot at bounding box center [0, 0] width 0 height 0
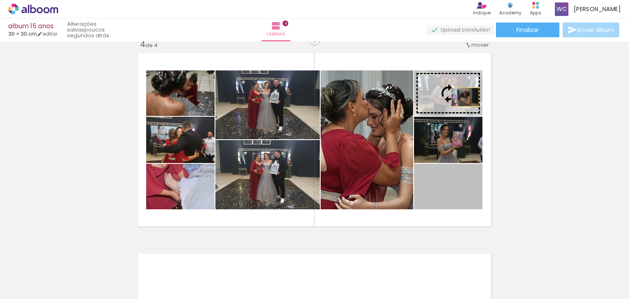
drag, startPoint x: 463, startPoint y: 194, endPoint x: 462, endPoint y: 96, distance: 98.0
click at [0, 0] on slot at bounding box center [0, 0] width 0 height 0
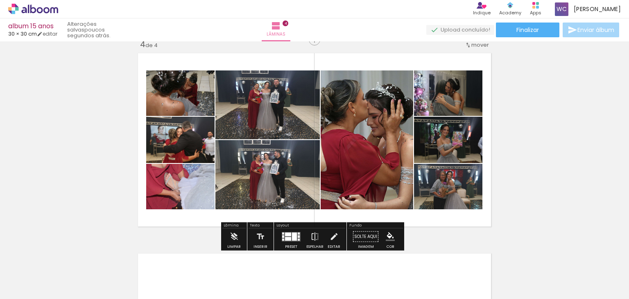
click at [466, 186] on quentale-photo at bounding box center [448, 186] width 68 height 45
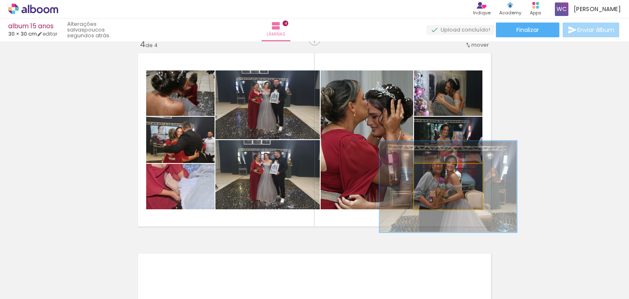
drag, startPoint x: 433, startPoint y: 173, endPoint x: 479, endPoint y: 169, distance: 46.5
click at [479, 169] on quentale-photo at bounding box center [448, 186] width 68 height 45
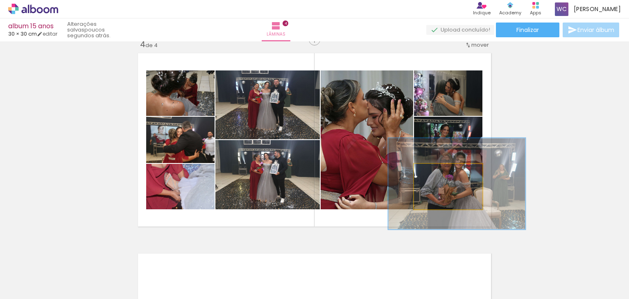
drag, startPoint x: 459, startPoint y: 189, endPoint x: 467, endPoint y: 186, distance: 9.1
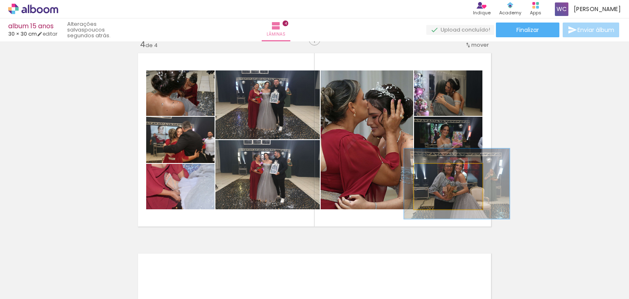
drag, startPoint x: 461, startPoint y: 175, endPoint x: 446, endPoint y: 178, distance: 15.2
click at [446, 178] on div at bounding box center [450, 172] width 13 height 13
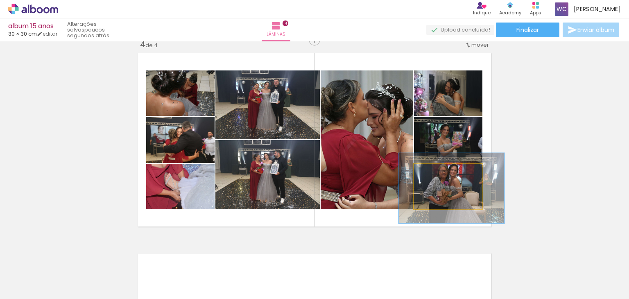
drag, startPoint x: 469, startPoint y: 183, endPoint x: 457, endPoint y: 179, distance: 12.4
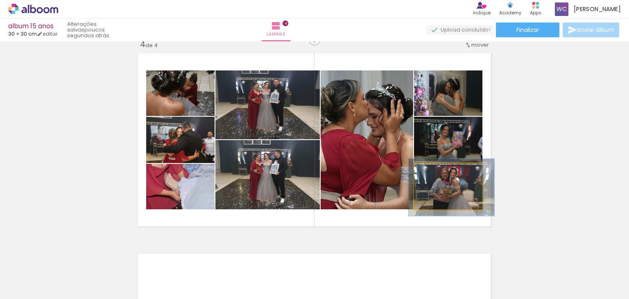
drag, startPoint x: 452, startPoint y: 171, endPoint x: 443, endPoint y: 174, distance: 9.9
type paper-slider "125"
click at [443, 174] on div at bounding box center [441, 172] width 13 height 13
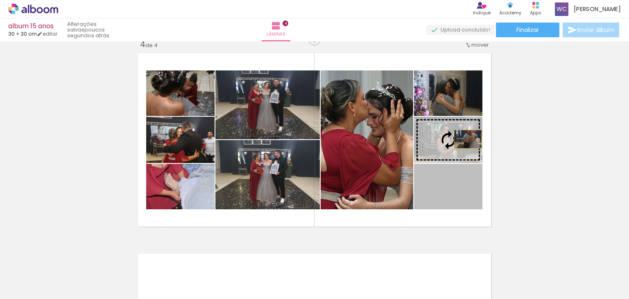
drag, startPoint x: 462, startPoint y: 197, endPoint x: 465, endPoint y: 139, distance: 57.9
click at [0, 0] on slot at bounding box center [0, 0] width 0 height 0
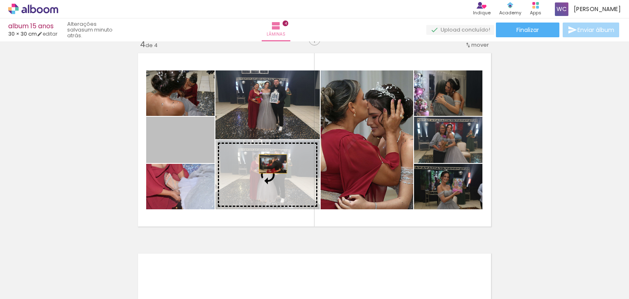
drag, startPoint x: 197, startPoint y: 146, endPoint x: 284, endPoint y: 169, distance: 90.6
click at [0, 0] on slot at bounding box center [0, 0] width 0 height 0
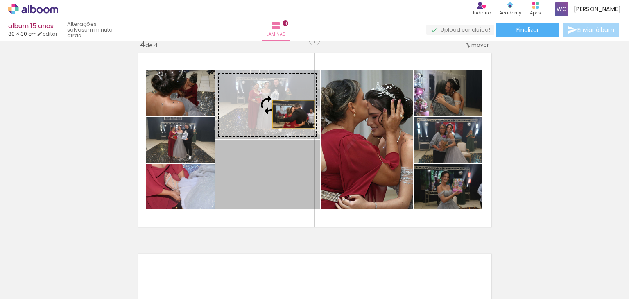
drag, startPoint x: 296, startPoint y: 178, endPoint x: 291, endPoint y: 108, distance: 70.7
click at [0, 0] on slot at bounding box center [0, 0] width 0 height 0
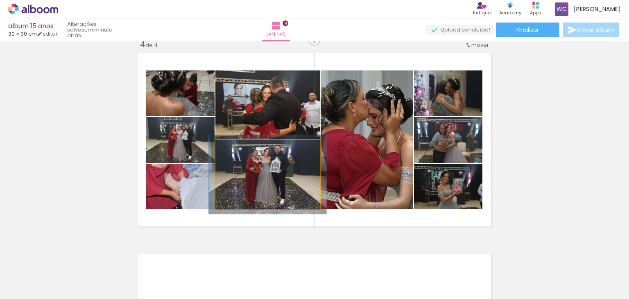
click at [237, 147] on div at bounding box center [238, 148] width 7 height 7
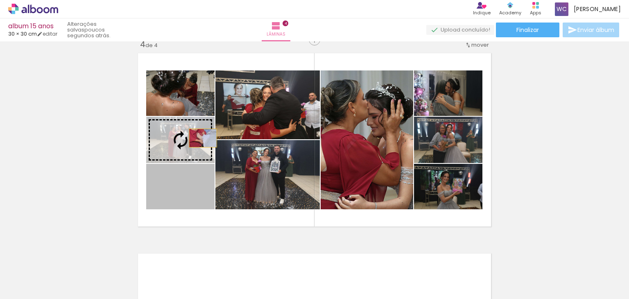
drag, startPoint x: 199, startPoint y: 199, endPoint x: 200, endPoint y: 138, distance: 60.7
click at [0, 0] on slot at bounding box center [0, 0] width 0 height 0
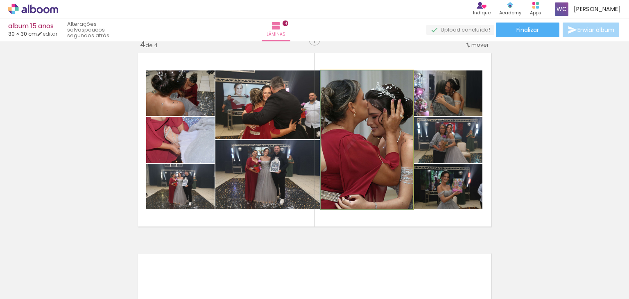
click at [345, 134] on quentale-photo at bounding box center [367, 139] width 93 height 139
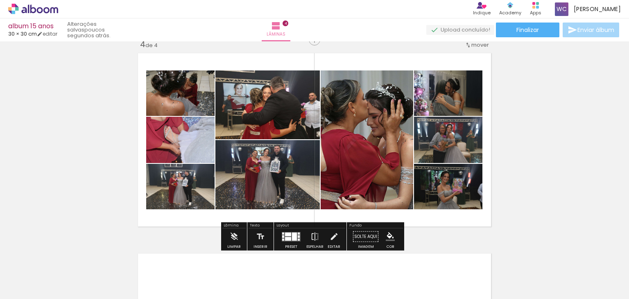
click at [340, 133] on quentale-photo at bounding box center [367, 139] width 93 height 139
click at [330, 238] on iron-icon at bounding box center [334, 237] width 9 height 16
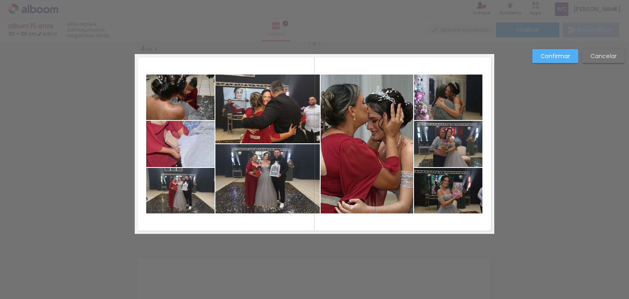
scroll to position [611, 0]
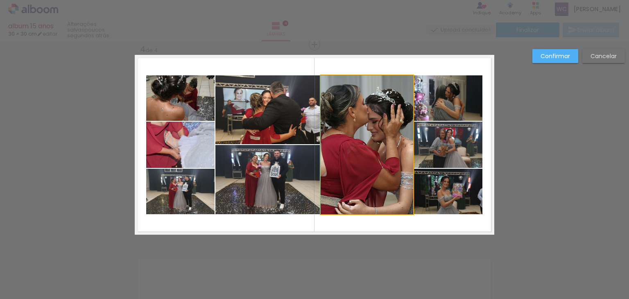
click at [326, 100] on quentale-photo at bounding box center [367, 144] width 93 height 139
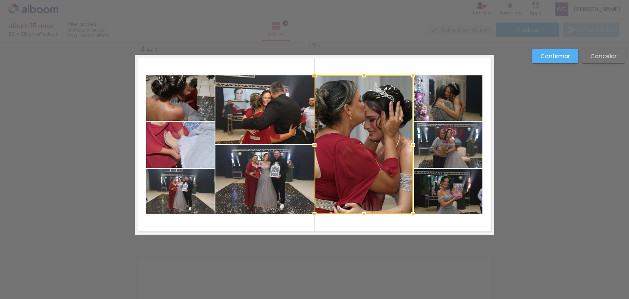
drag, startPoint x: 316, startPoint y: 147, endPoint x: 309, endPoint y: 147, distance: 6.2
click at [309, 147] on div at bounding box center [315, 145] width 16 height 16
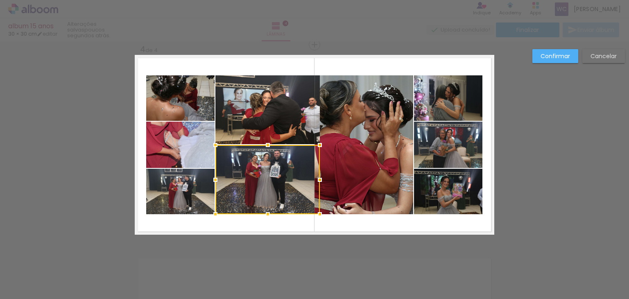
click at [292, 109] on quentale-photo at bounding box center [268, 109] width 104 height 69
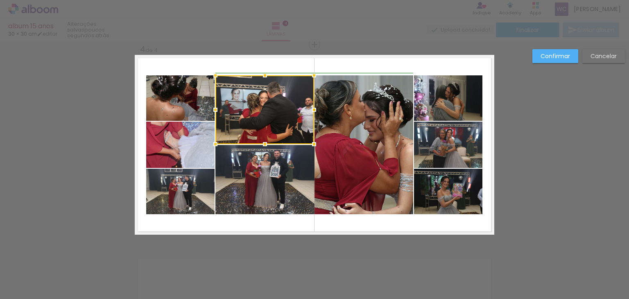
drag, startPoint x: 318, startPoint y: 108, endPoint x: 308, endPoint y: 112, distance: 10.3
click at [308, 112] on div at bounding box center [314, 110] width 16 height 16
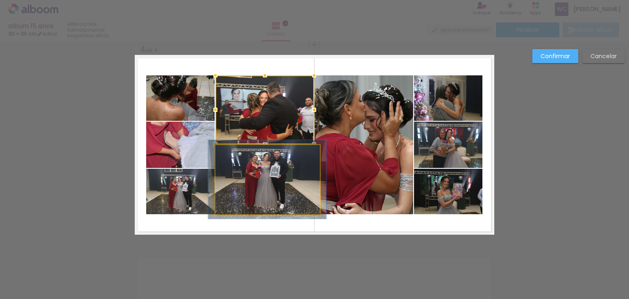
drag, startPoint x: 307, startPoint y: 161, endPoint x: 313, endPoint y: 158, distance: 7.0
click at [307, 161] on quentale-photo at bounding box center [268, 179] width 104 height 69
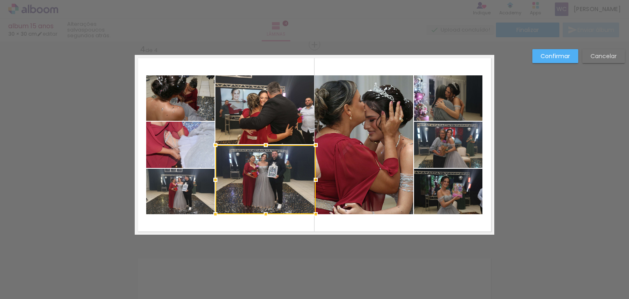
drag, startPoint x: 316, startPoint y: 178, endPoint x: 323, endPoint y: 174, distance: 8.1
click at [316, 174] on div at bounding box center [316, 180] width 16 height 16
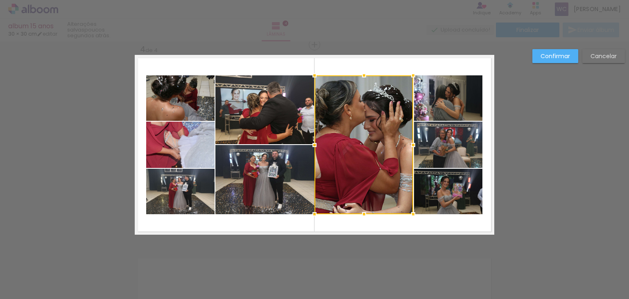
click at [0, 0] on slot "Confirmar" at bounding box center [0, 0] width 0 height 0
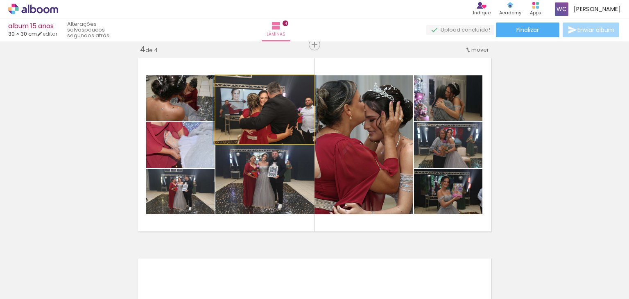
click at [300, 123] on quentale-photo at bounding box center [265, 109] width 99 height 69
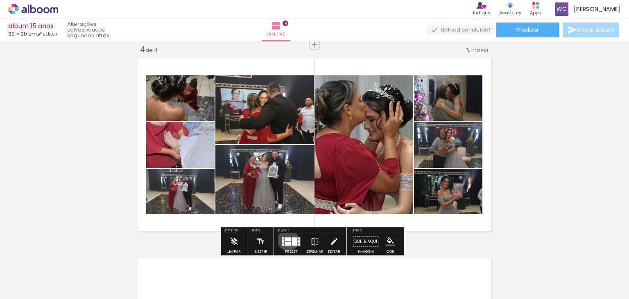
click at [286, 240] on div at bounding box center [288, 239] width 6 height 4
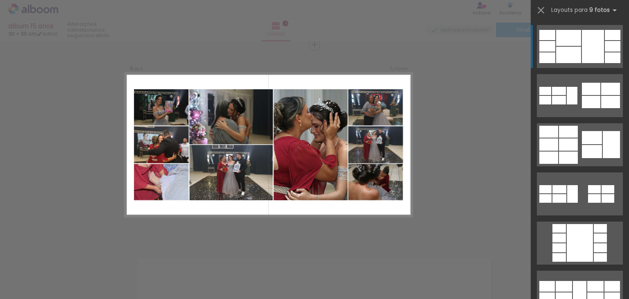
click at [573, 224] on div at bounding box center [580, 243] width 26 height 38
click at [564, 50] on div at bounding box center [568, 55] width 25 height 16
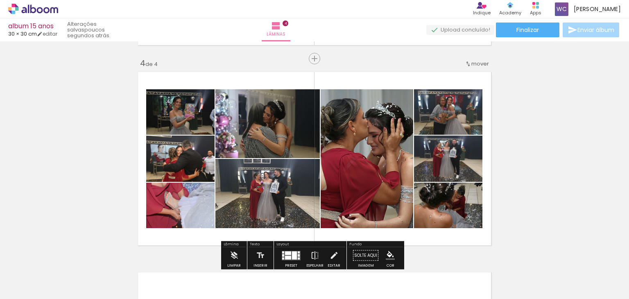
scroll to position [611, 0]
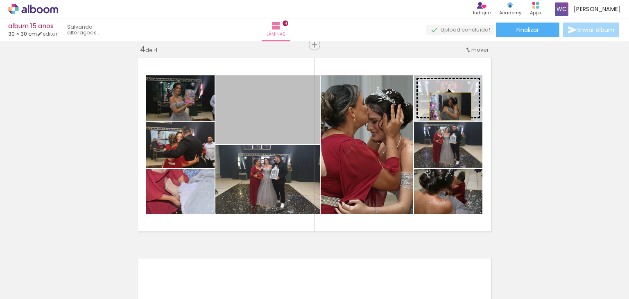
drag, startPoint x: 285, startPoint y: 122, endPoint x: 447, endPoint y: 106, distance: 163.1
click at [0, 0] on slot at bounding box center [0, 0] width 0 height 0
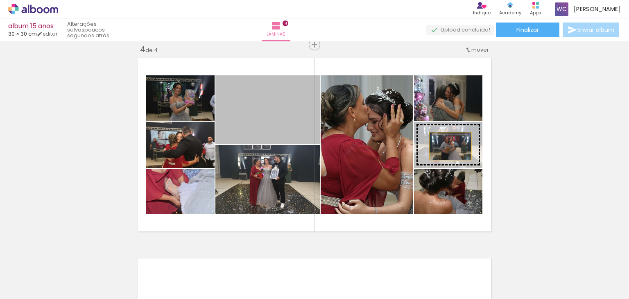
drag, startPoint x: 282, startPoint y: 125, endPoint x: 447, endPoint y: 146, distance: 166.8
click at [0, 0] on slot at bounding box center [0, 0] width 0 height 0
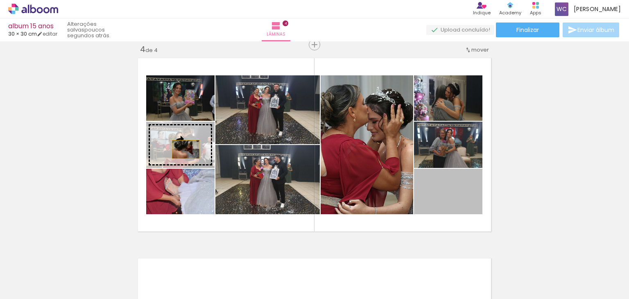
drag, startPoint x: 455, startPoint y: 201, endPoint x: 183, endPoint y: 149, distance: 276.9
click at [0, 0] on slot at bounding box center [0, 0] width 0 height 0
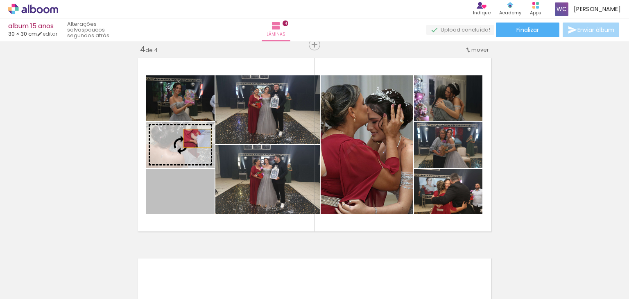
drag, startPoint x: 192, startPoint y: 201, endPoint x: 194, endPoint y: 138, distance: 62.7
click at [0, 0] on slot at bounding box center [0, 0] width 0 height 0
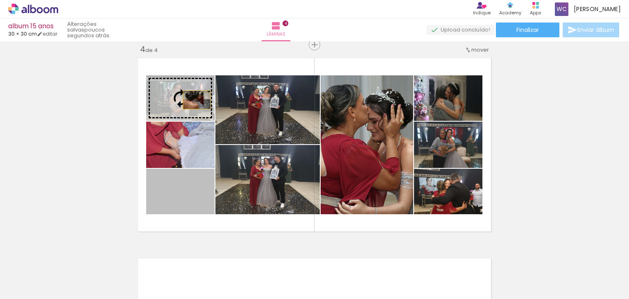
drag, startPoint x: 192, startPoint y: 202, endPoint x: 193, endPoint y: 95, distance: 107.0
click at [0, 0] on slot at bounding box center [0, 0] width 0 height 0
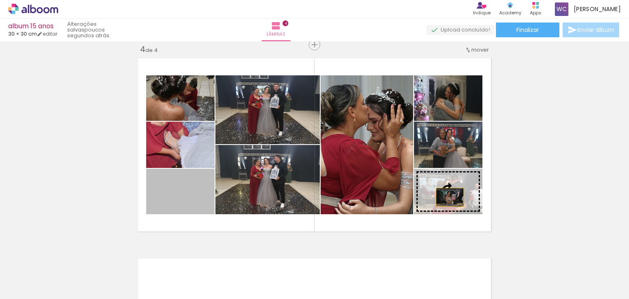
drag, startPoint x: 188, startPoint y: 200, endPoint x: 447, endPoint y: 197, distance: 258.6
click at [0, 0] on slot at bounding box center [0, 0] width 0 height 0
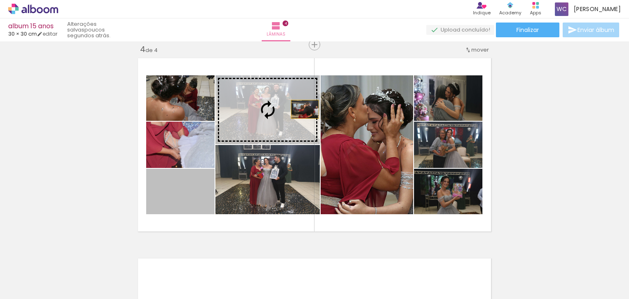
drag, startPoint x: 198, startPoint y: 197, endPoint x: 302, endPoint y: 109, distance: 136.1
click at [0, 0] on slot at bounding box center [0, 0] width 0 height 0
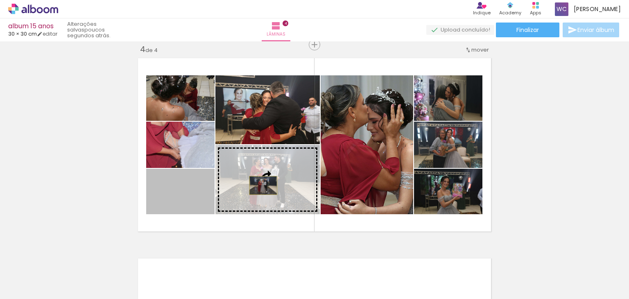
drag, startPoint x: 192, startPoint y: 199, endPoint x: 260, endPoint y: 185, distance: 69.8
click at [0, 0] on slot at bounding box center [0, 0] width 0 height 0
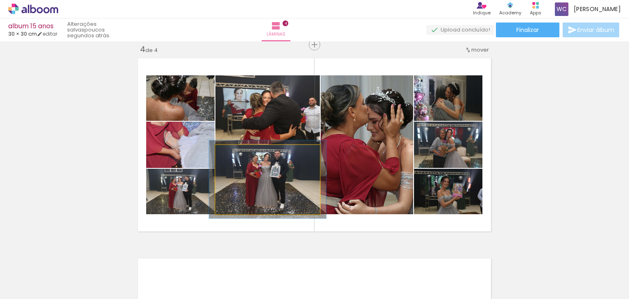
type paper-slider "112"
click at [234, 154] on div at bounding box center [237, 153] width 7 height 7
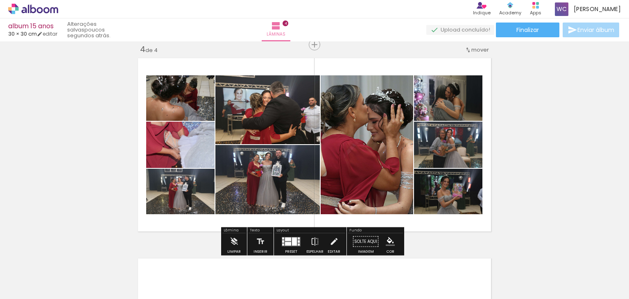
click at [0, 0] on slot "P&B" at bounding box center [0, 0] width 0 height 0
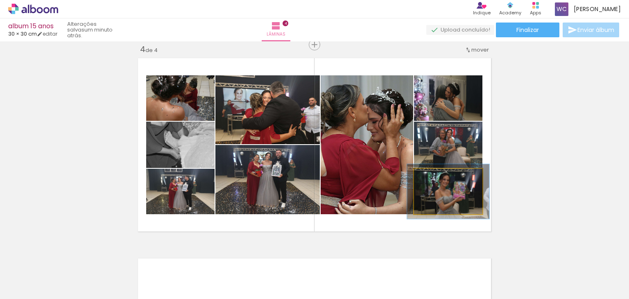
drag, startPoint x: 433, startPoint y: 177, endPoint x: 439, endPoint y: 178, distance: 6.2
type paper-slider "122"
click at [439, 178] on div at bounding box center [439, 177] width 13 height 13
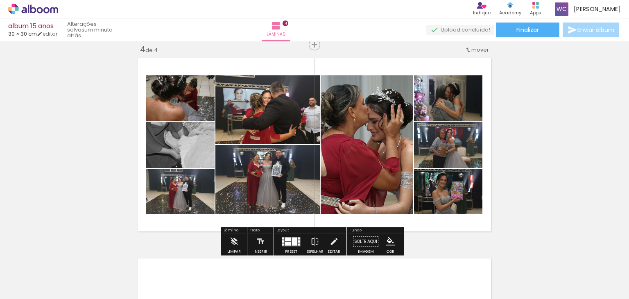
click at [459, 143] on quentale-photo at bounding box center [448, 145] width 68 height 46
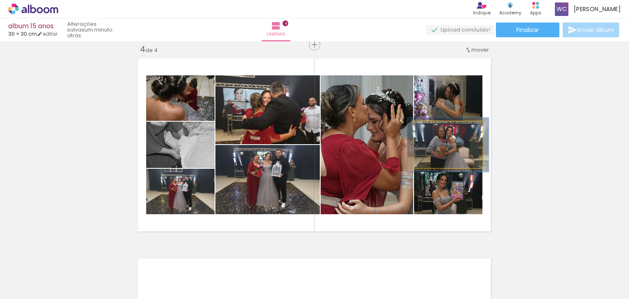
type paper-slider "117"
click at [434, 132] on div at bounding box center [438, 130] width 13 height 13
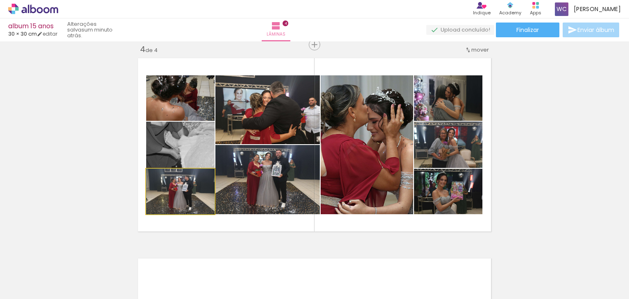
click at [193, 197] on quentale-photo at bounding box center [180, 191] width 68 height 45
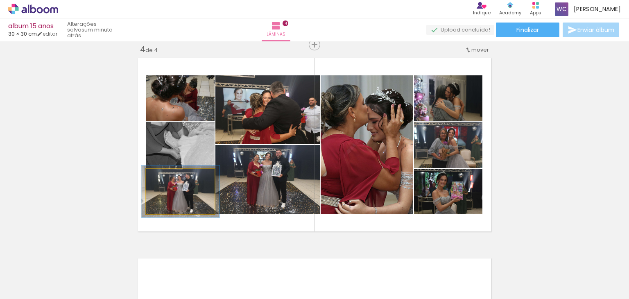
drag, startPoint x: 164, startPoint y: 179, endPoint x: 169, endPoint y: 178, distance: 4.6
type paper-slider "116"
click at [169, 178] on div at bounding box center [169, 177] width 13 height 13
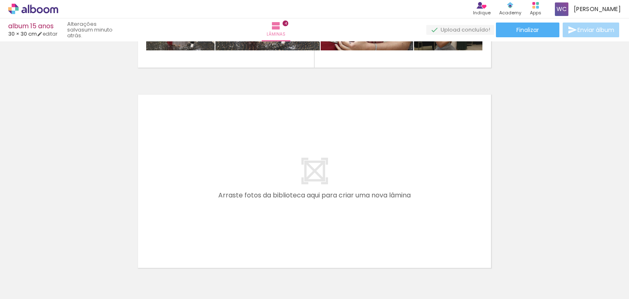
scroll to position [816, 0]
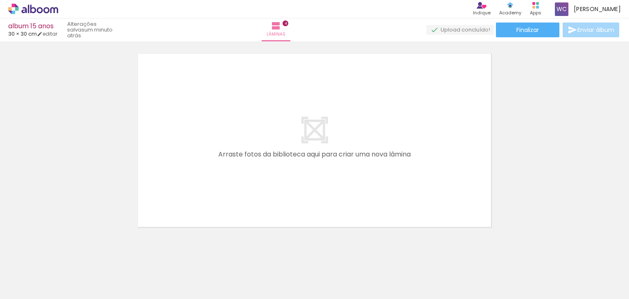
click at [22, 290] on span "Adicionar Fotos" at bounding box center [29, 294] width 25 height 9
click at [0, 0] on input "file" at bounding box center [0, 0] width 0 height 0
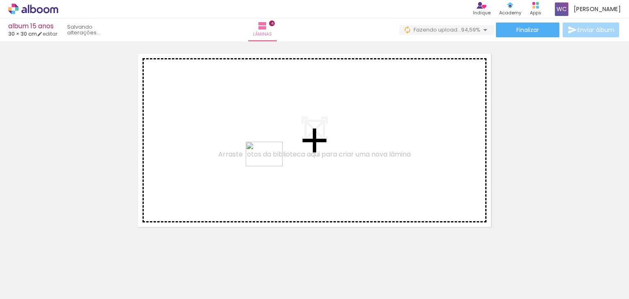
drag, startPoint x: 312, startPoint y: 277, endPoint x: 269, endPoint y: 164, distance: 120.2
click at [269, 164] on quentale-workspace at bounding box center [314, 149] width 629 height 299
